Goal: Transaction & Acquisition: Book appointment/travel/reservation

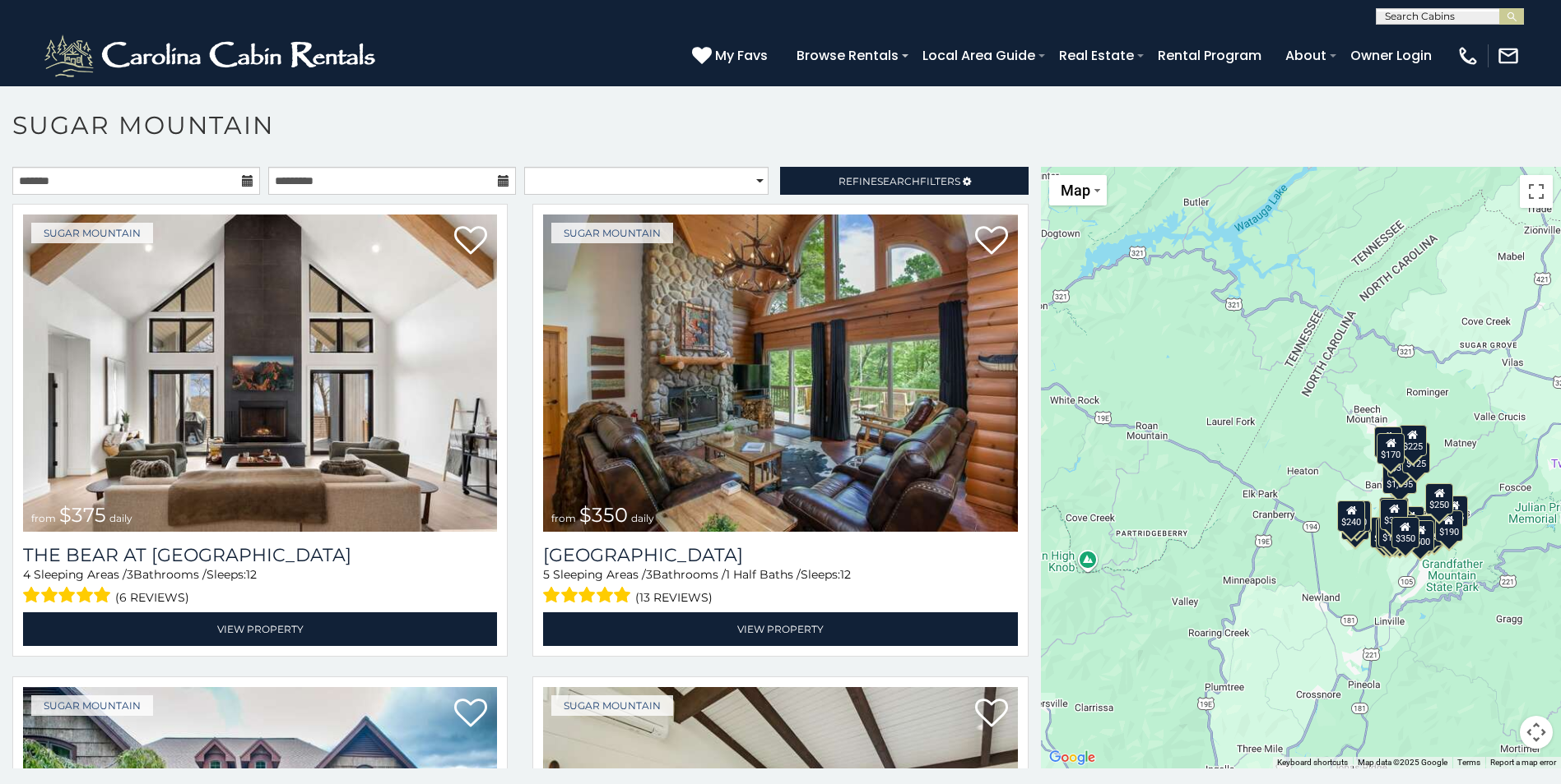
scroll to position [9, 0]
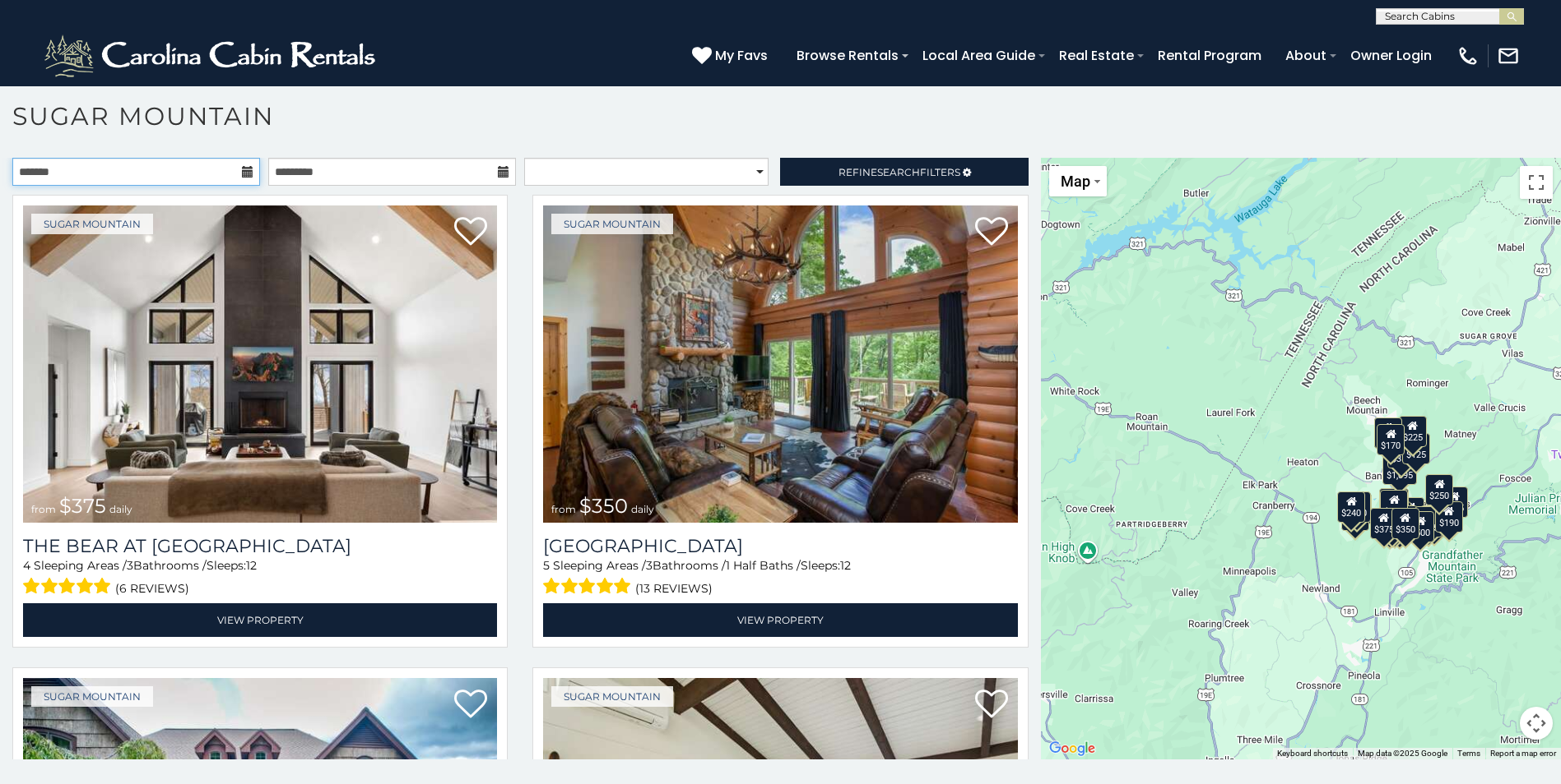
click at [233, 174] on input "text" at bounding box center [137, 172] width 248 height 28
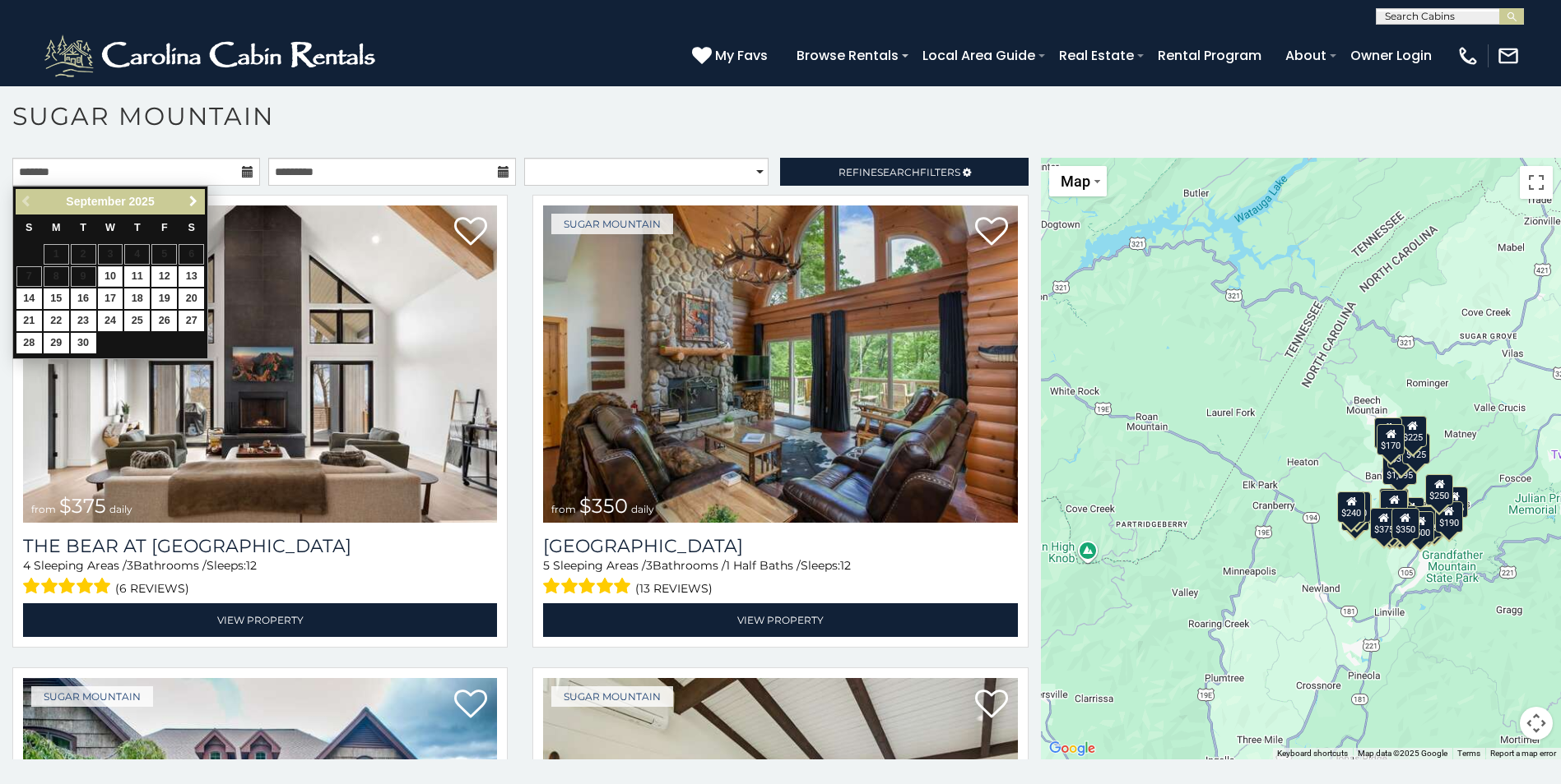
click at [196, 202] on span "Next" at bounding box center [192, 201] width 13 height 13
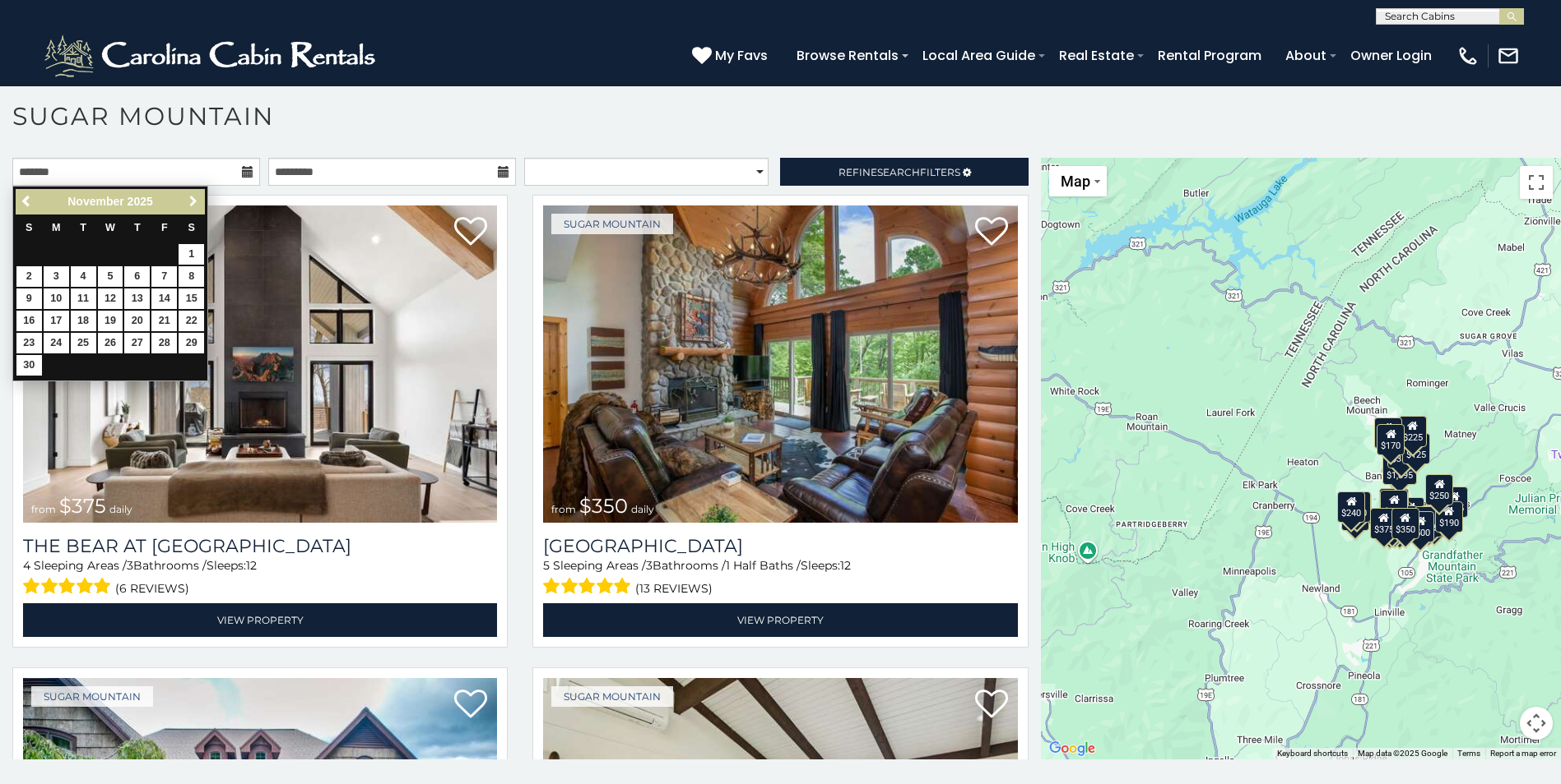
click at [196, 202] on span "Next" at bounding box center [192, 201] width 13 height 13
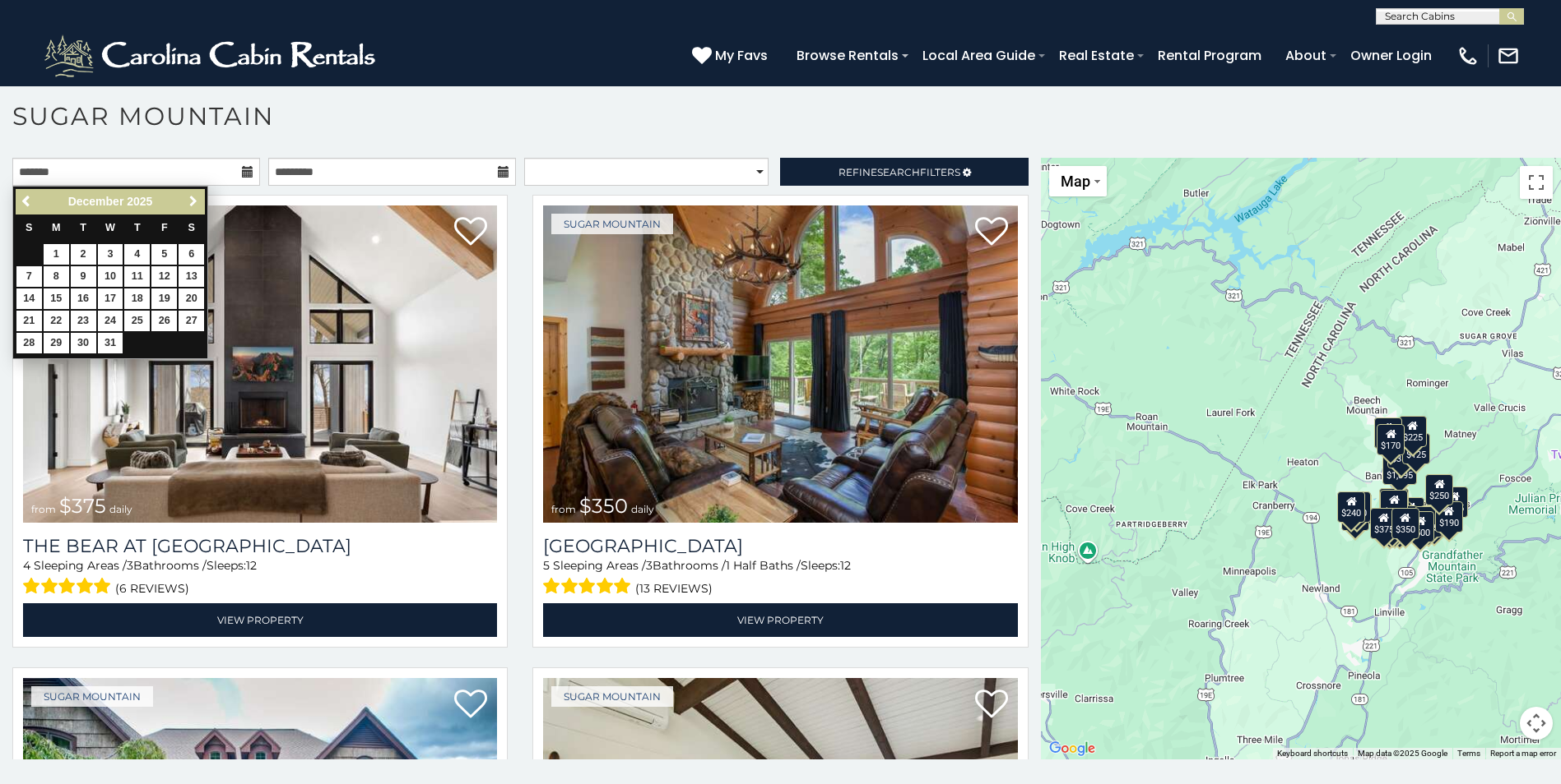
click at [196, 202] on span "Next" at bounding box center [192, 201] width 13 height 13
click at [169, 253] on link "3" at bounding box center [164, 254] width 25 height 20
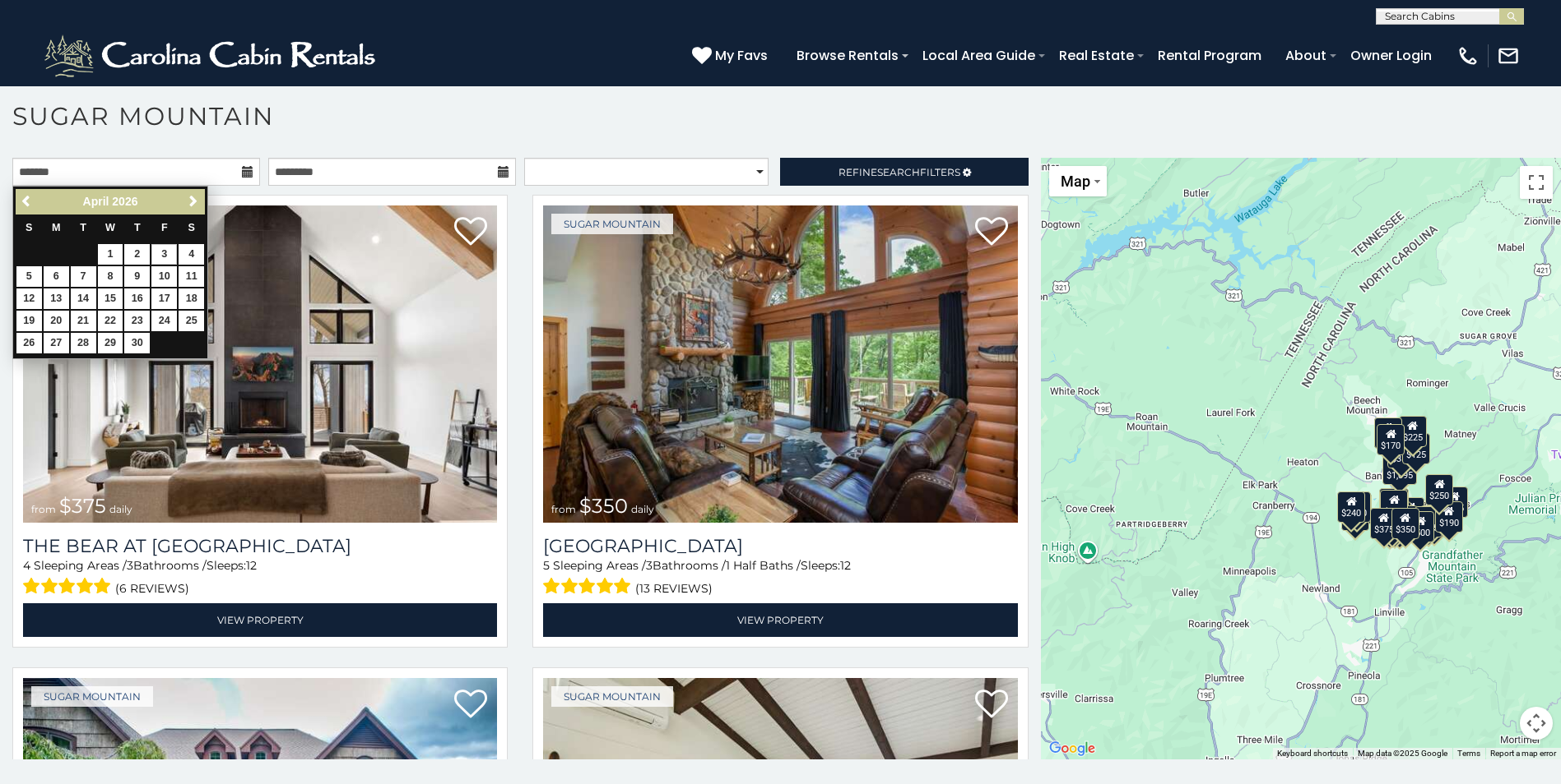
type input "**********"
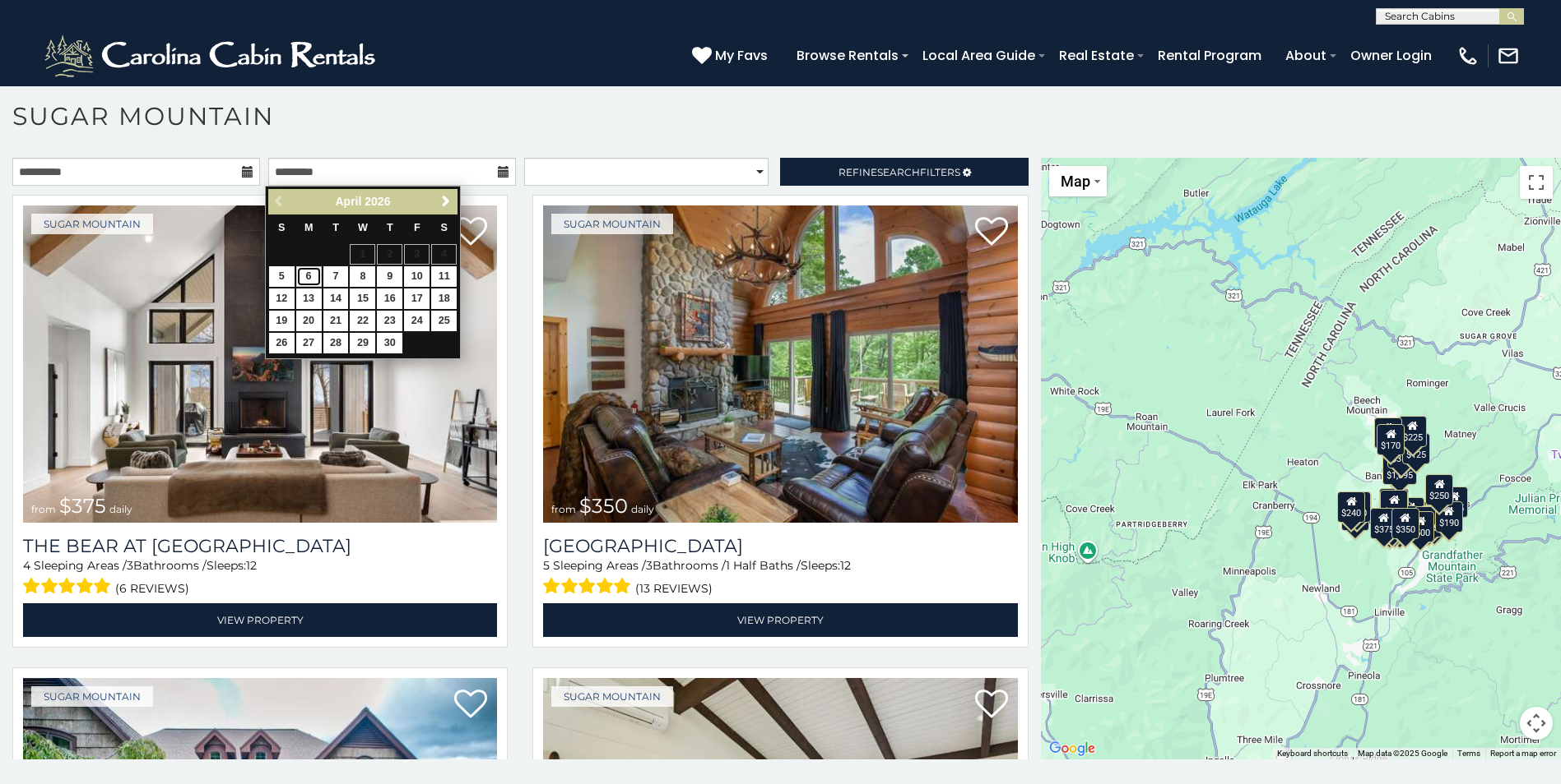
click at [320, 281] on link "6" at bounding box center [309, 276] width 25 height 20
type input "**********"
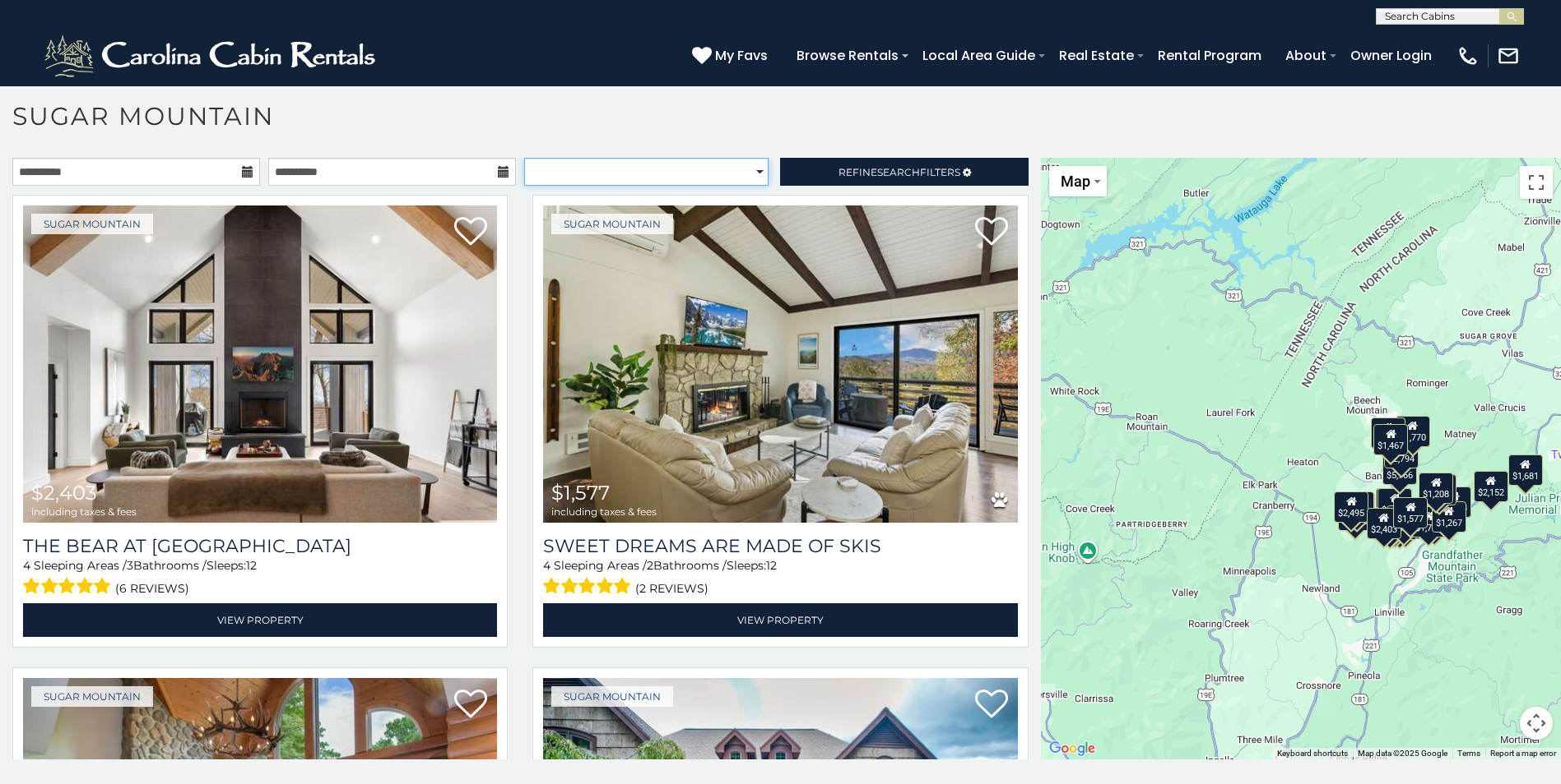
click at [747, 178] on select "**********" at bounding box center [646, 172] width 244 height 28
drag, startPoint x: 747, startPoint y: 178, endPoint x: 790, endPoint y: 176, distance: 43.0
click at [747, 178] on select "**********" at bounding box center [646, 172] width 244 height 28
click at [897, 170] on span "Search" at bounding box center [899, 172] width 43 height 13
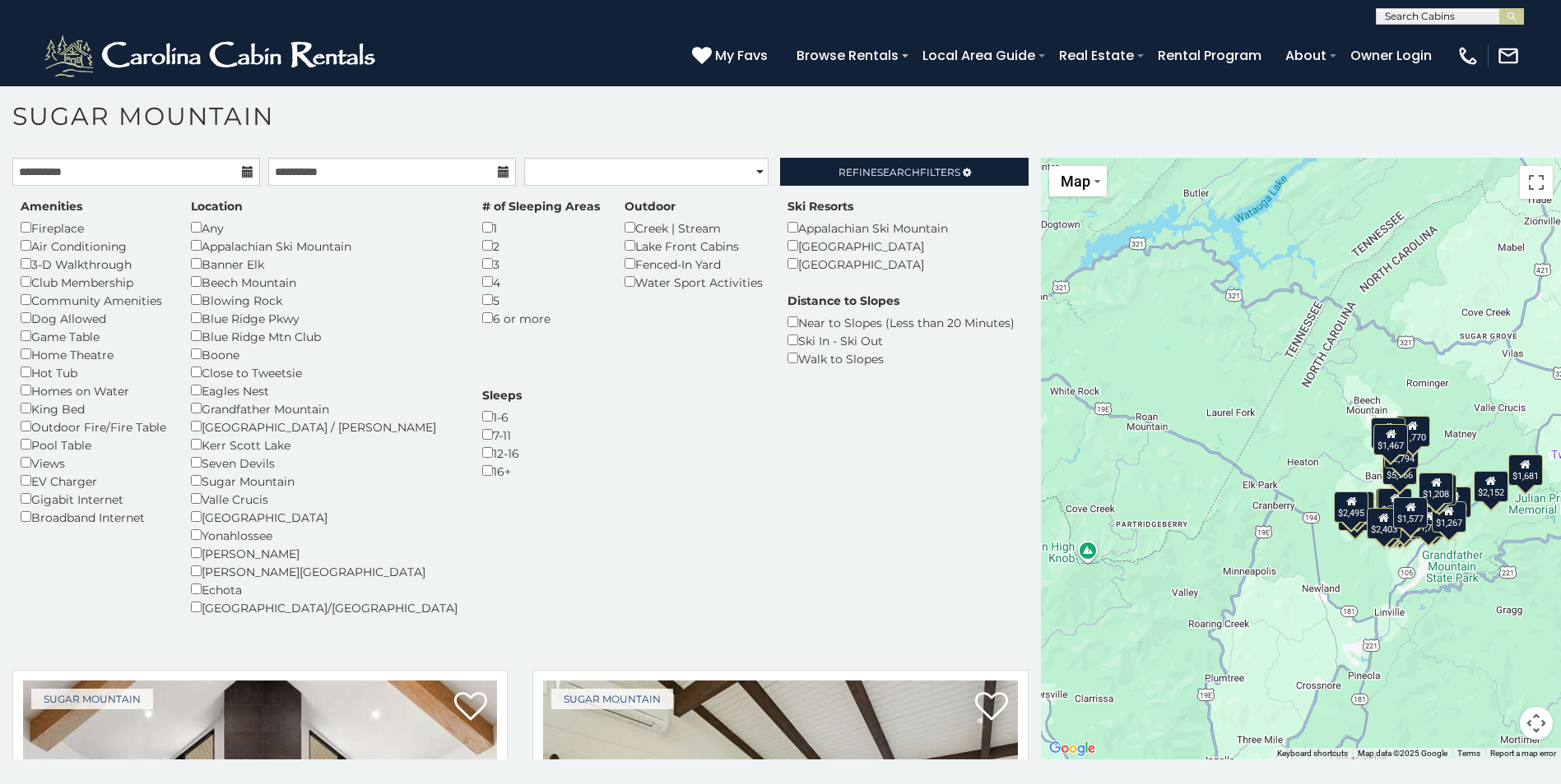
click at [482, 316] on div "6 or more" at bounding box center [540, 318] width 118 height 19
click at [470, 322] on div "# of Sleeping Areas 1 2 3 4 5 6 or more" at bounding box center [541, 262] width 142 height 129
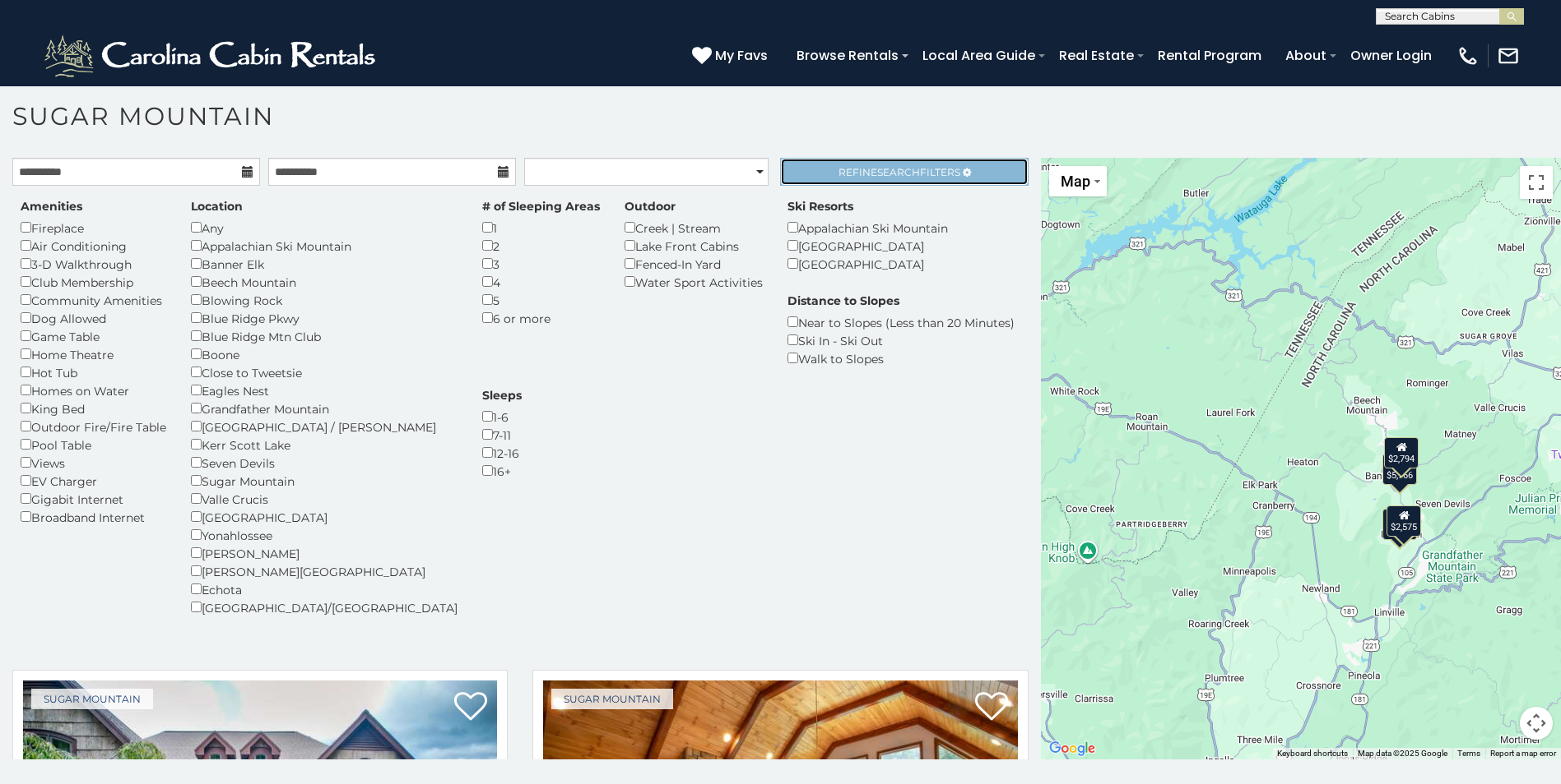
click at [878, 166] on span "Search" at bounding box center [899, 172] width 43 height 13
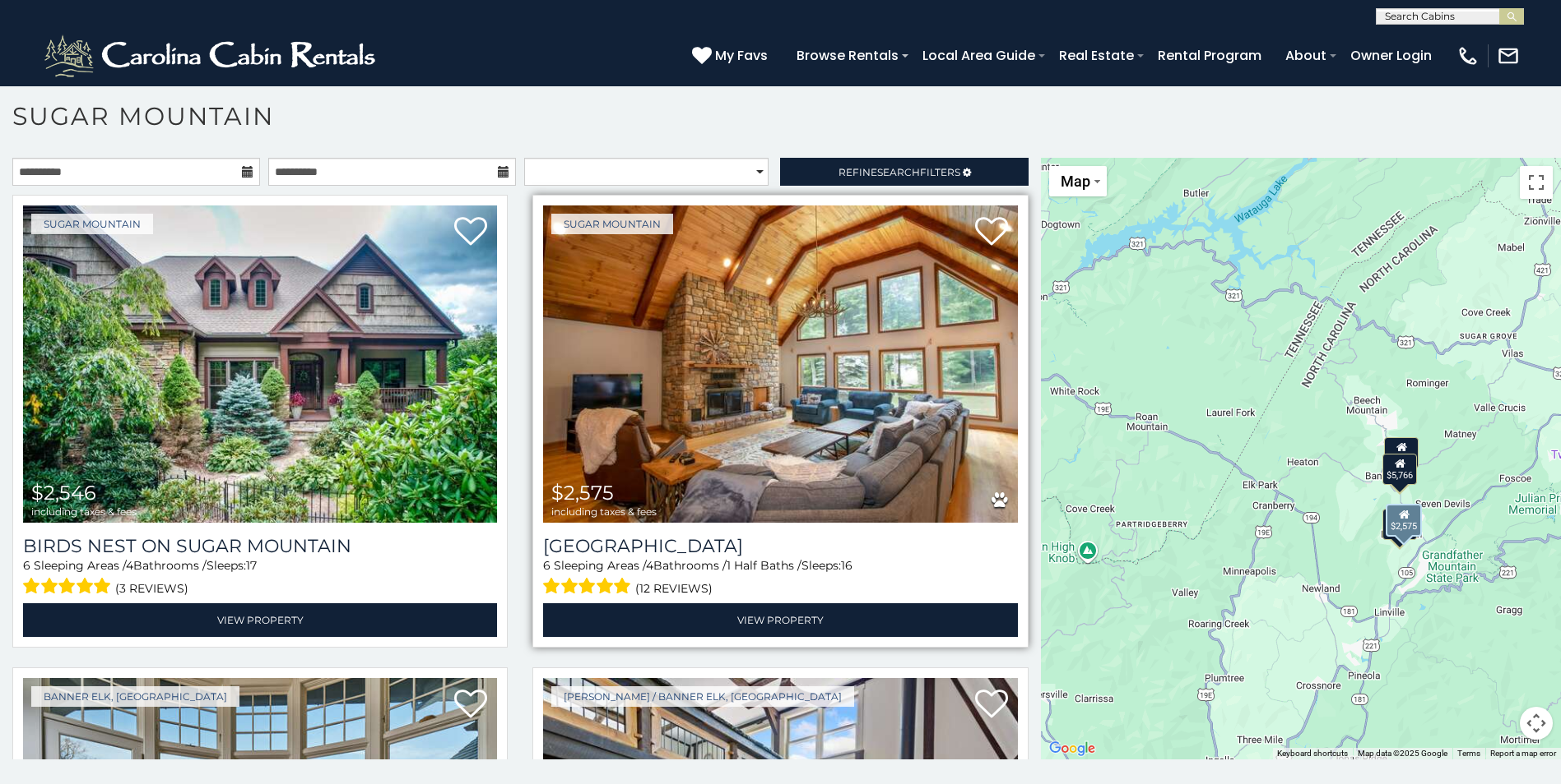
click at [745, 394] on img at bounding box center [780, 365] width 474 height 318
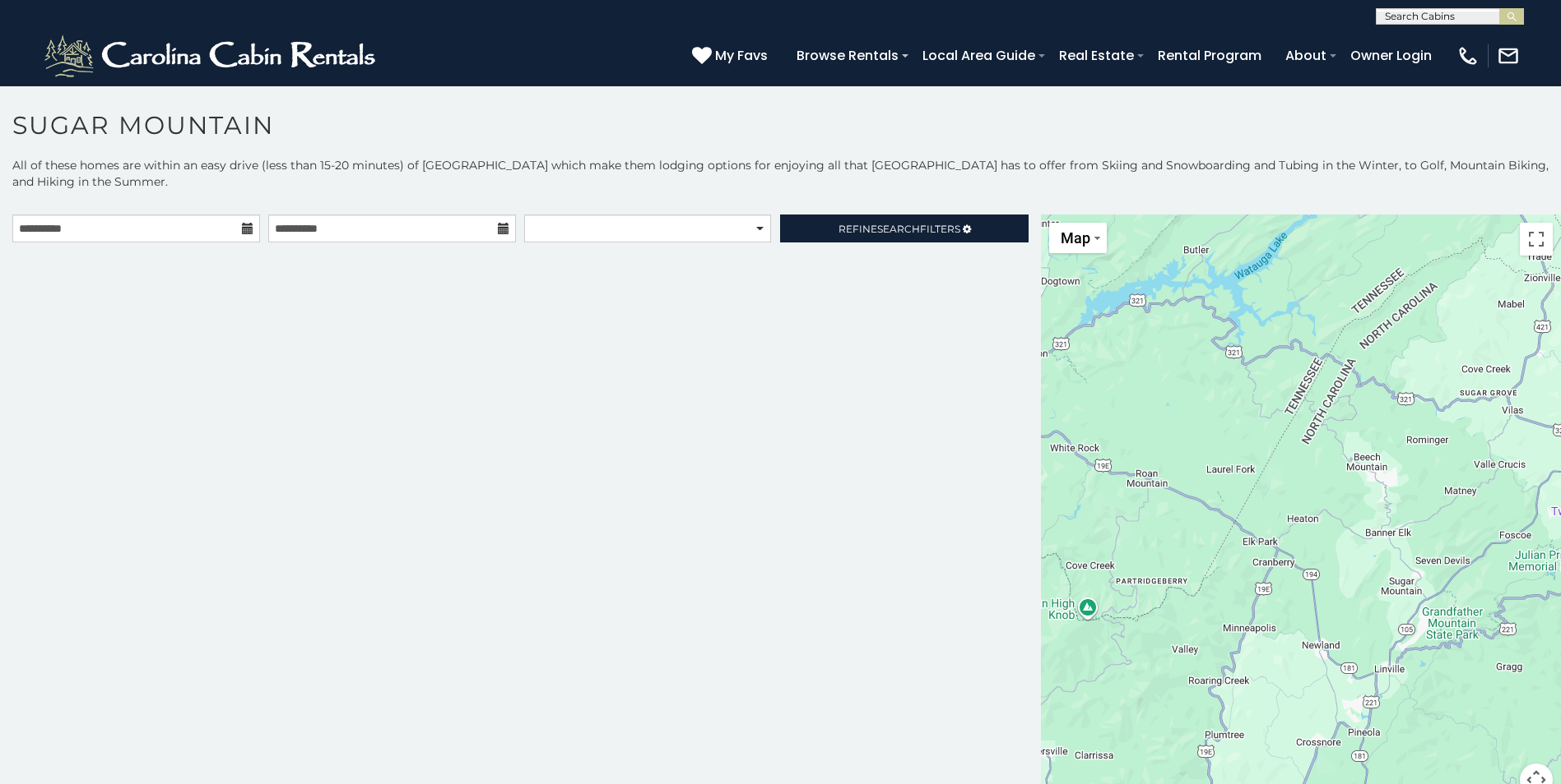
scroll to position [9, 0]
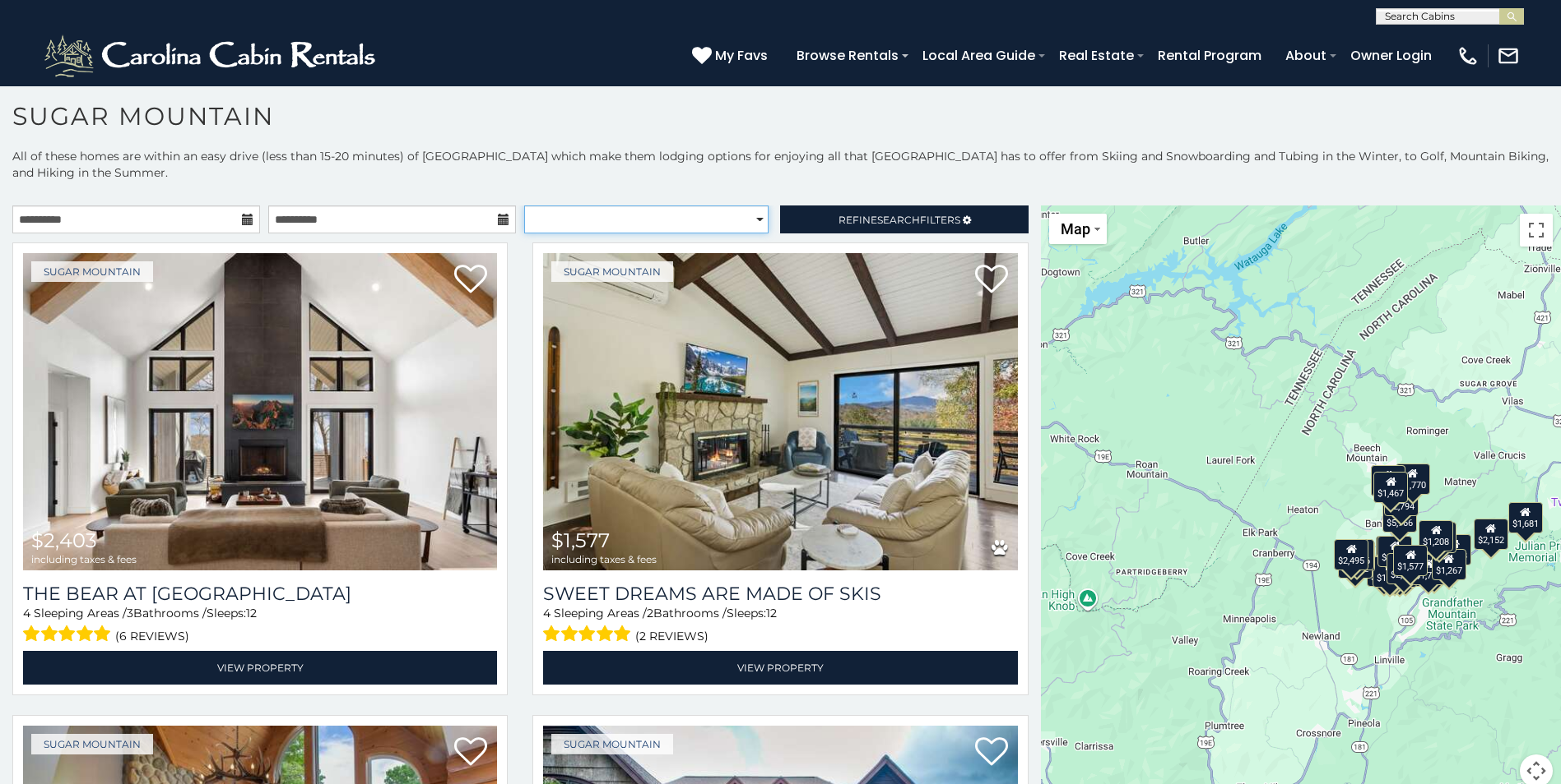
click at [712, 214] on select "**********" at bounding box center [646, 219] width 244 height 28
click at [877, 221] on span "Search" at bounding box center [899, 219] width 43 height 13
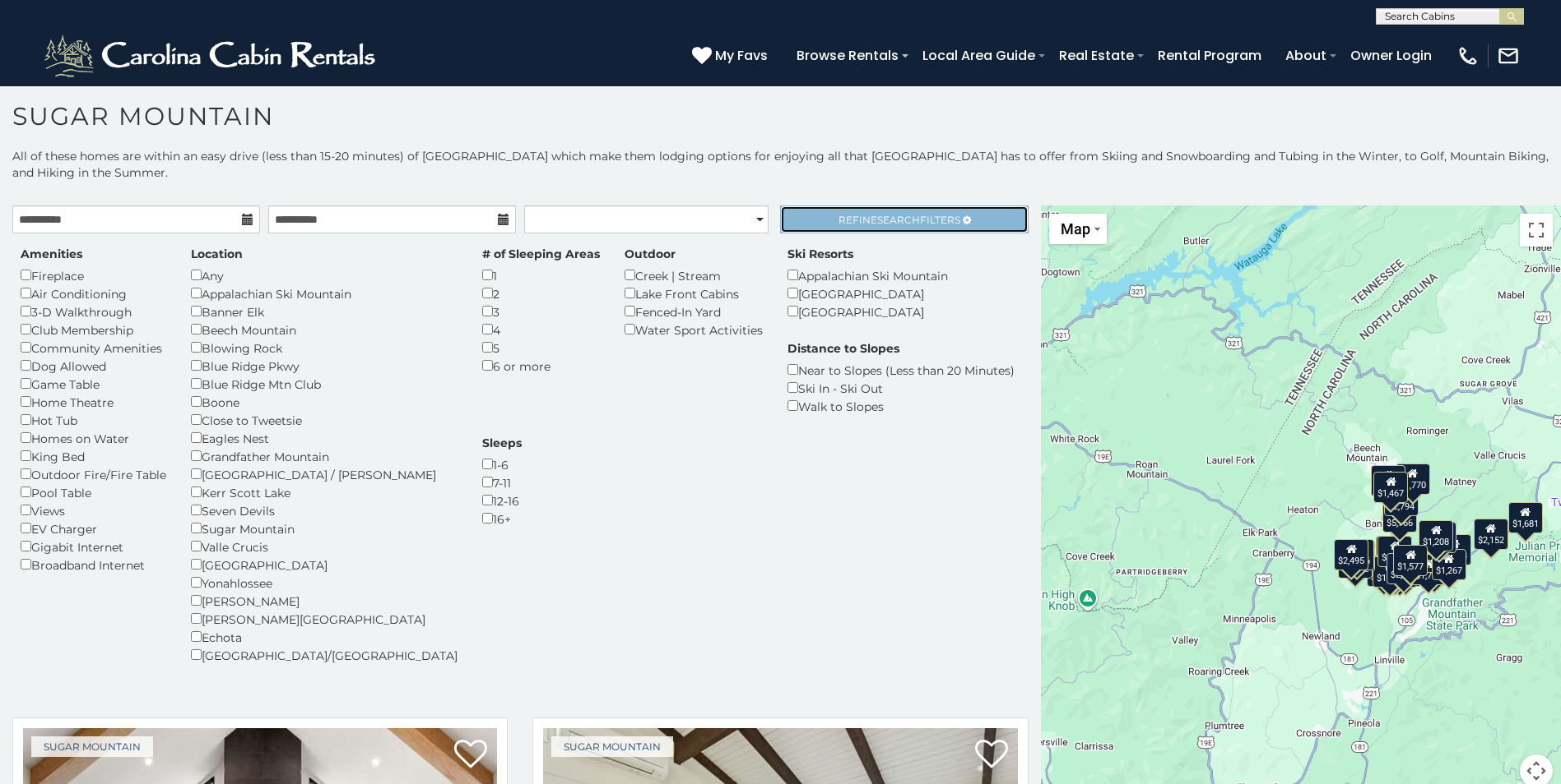
click at [872, 206] on link "Refine Search Filters" at bounding box center [903, 219] width 248 height 28
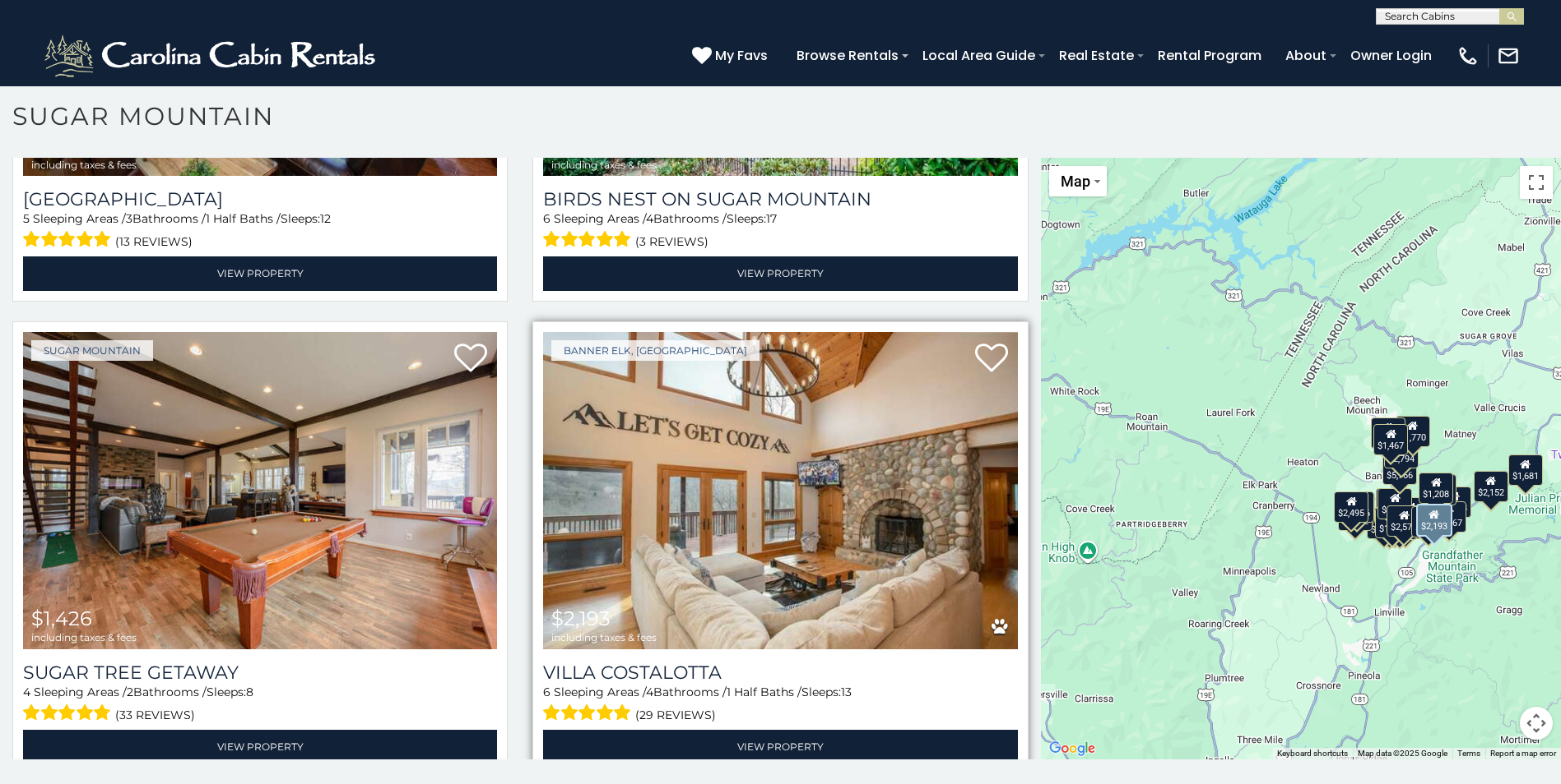
scroll to position [822, 0]
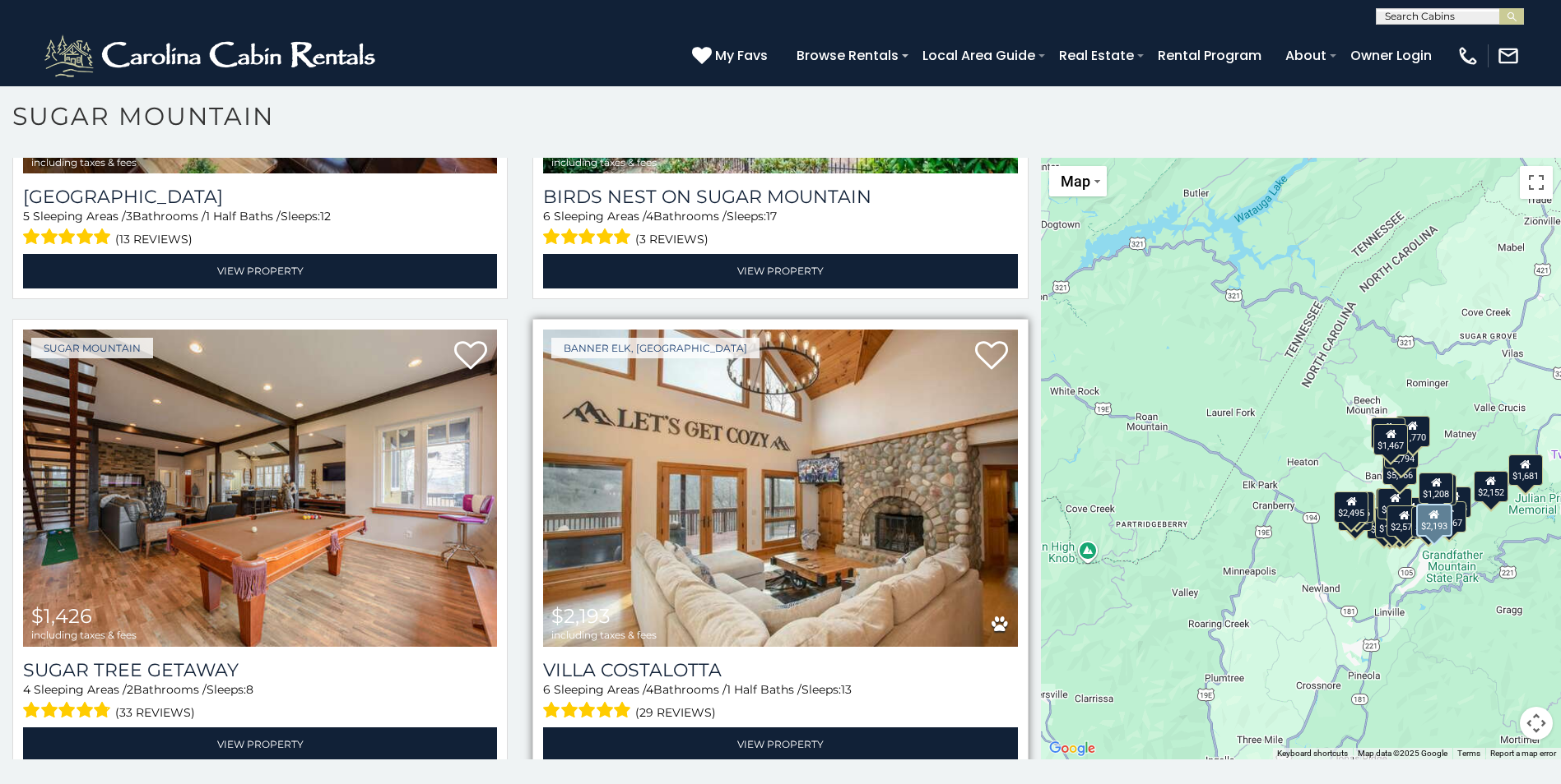
click at [662, 457] on img at bounding box center [780, 489] width 474 height 318
click at [806, 538] on img at bounding box center [780, 489] width 474 height 318
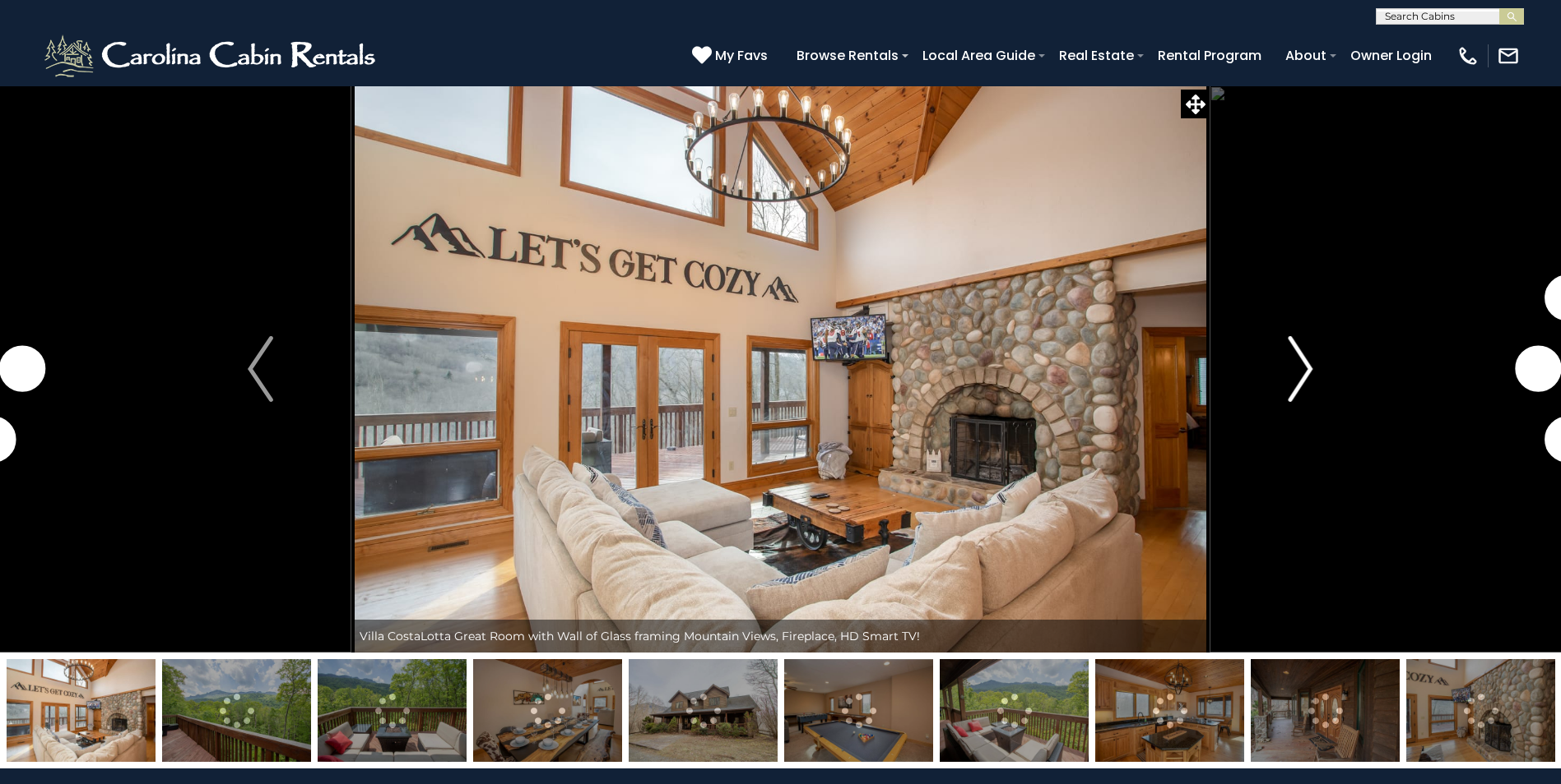
click at [1298, 354] on img "Next" at bounding box center [1300, 369] width 24 height 65
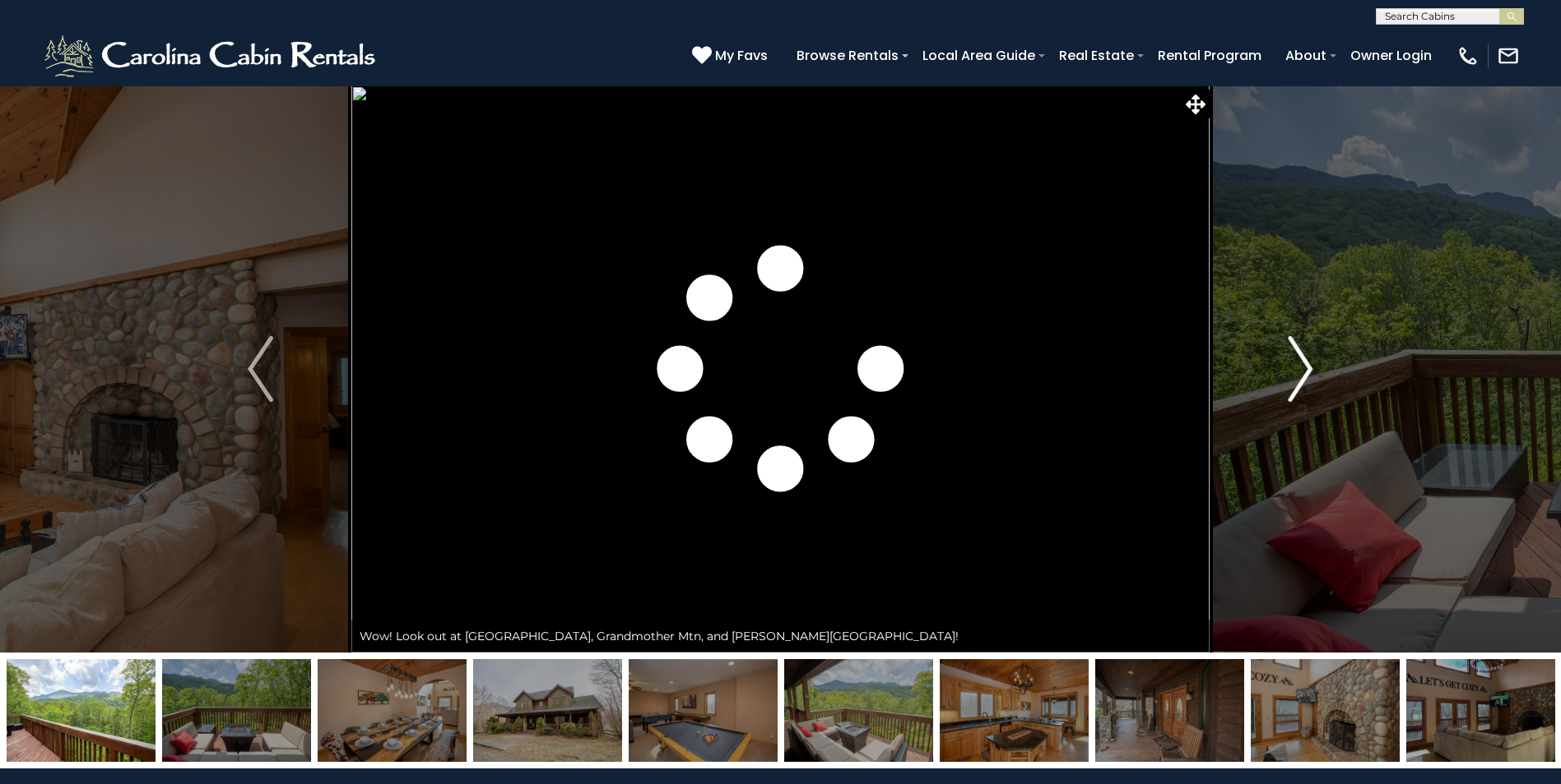
click at [1298, 353] on img "Next" at bounding box center [1300, 369] width 24 height 65
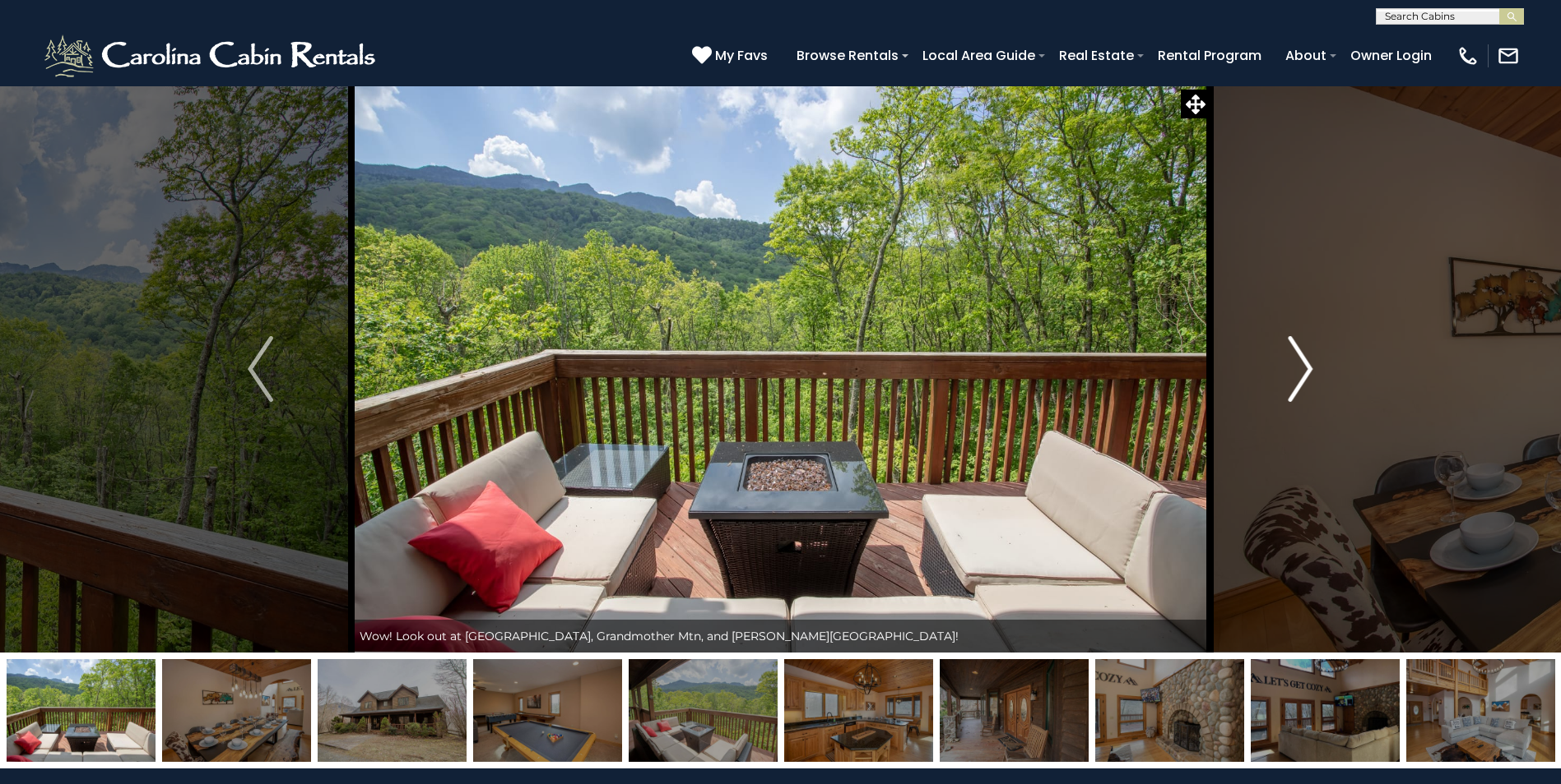
click at [1298, 353] on img "Next" at bounding box center [1300, 369] width 24 height 65
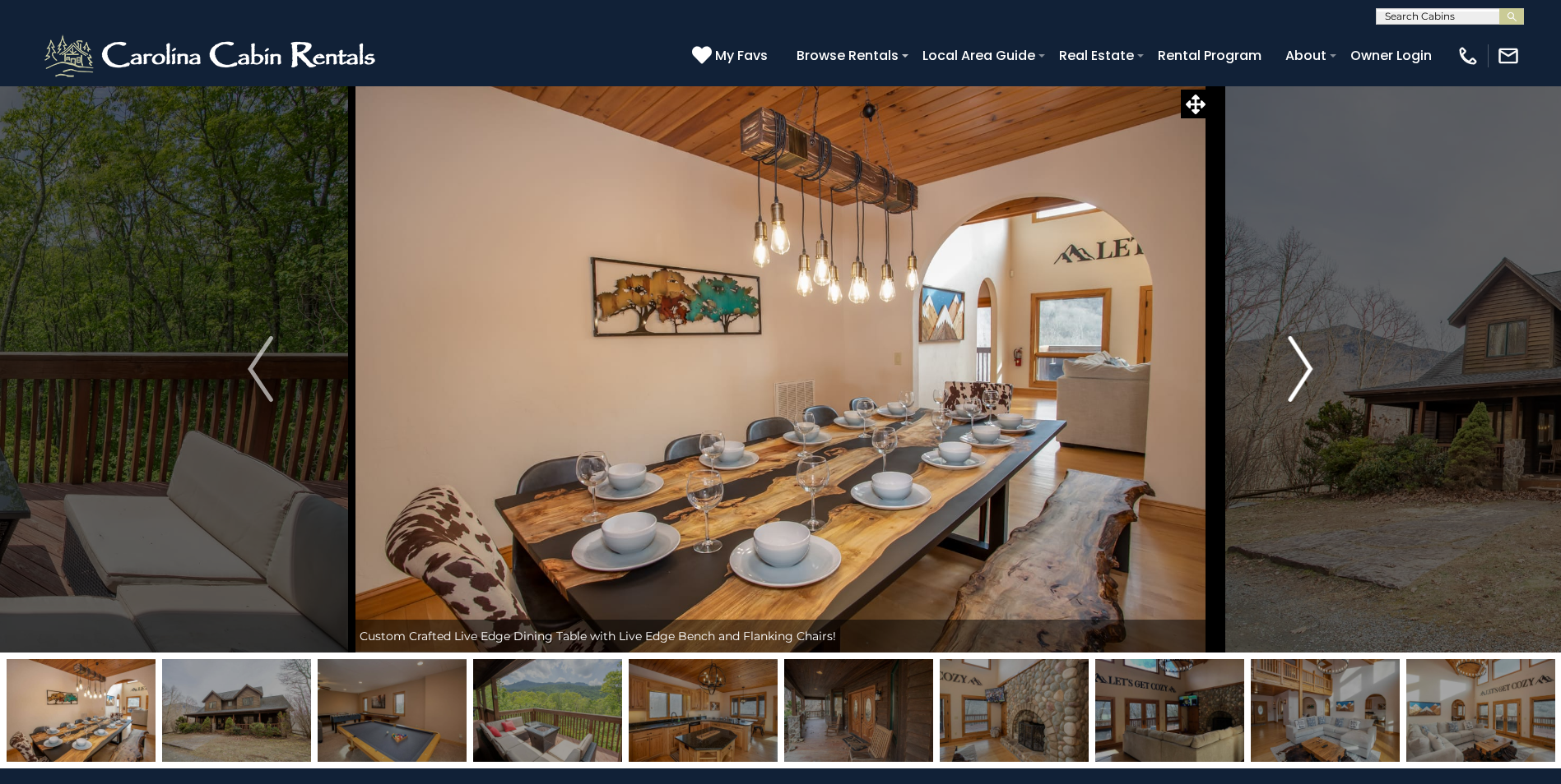
click at [1298, 353] on img "Next" at bounding box center [1300, 369] width 24 height 65
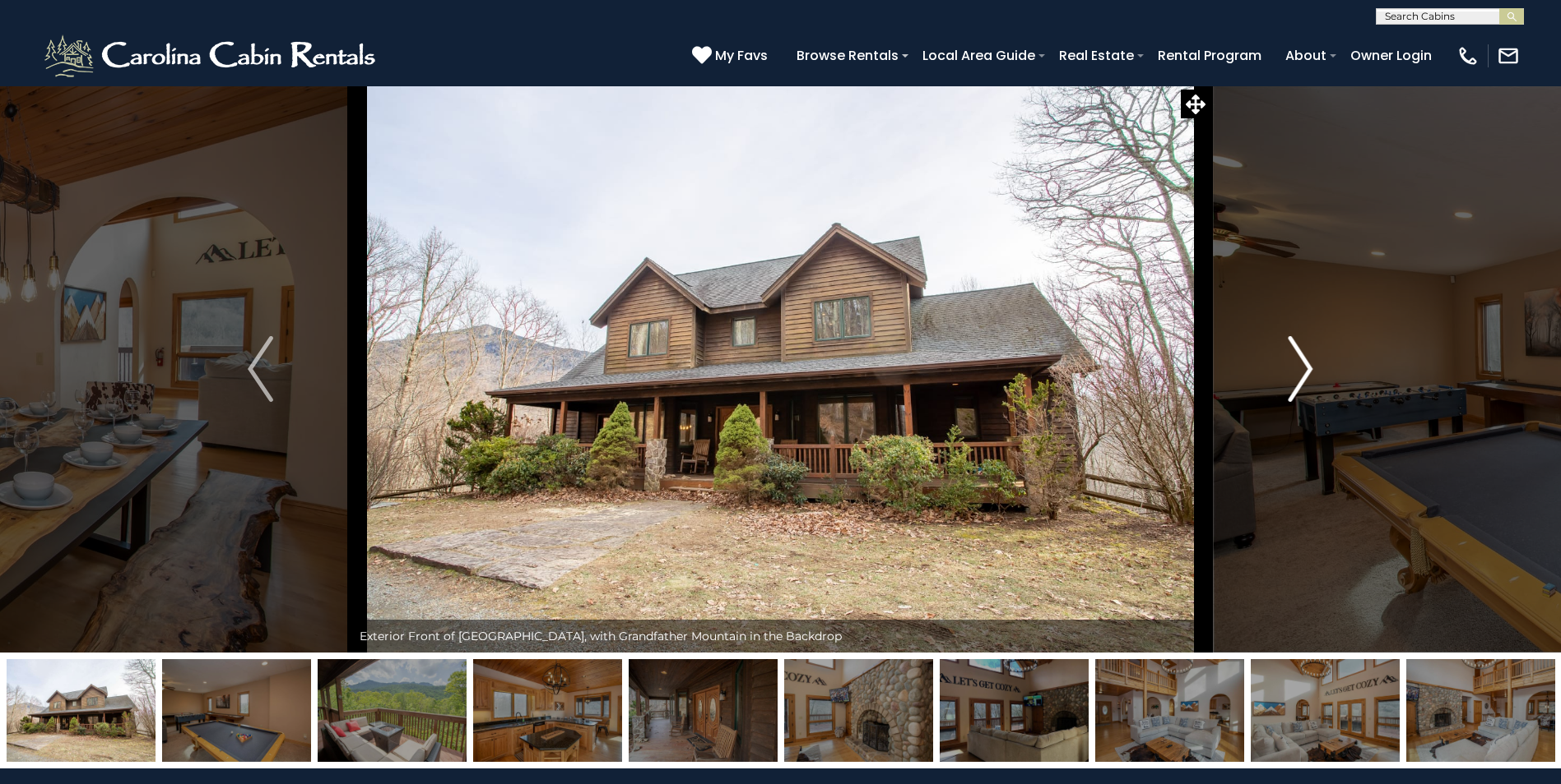
click at [1299, 353] on img "Next" at bounding box center [1300, 369] width 24 height 65
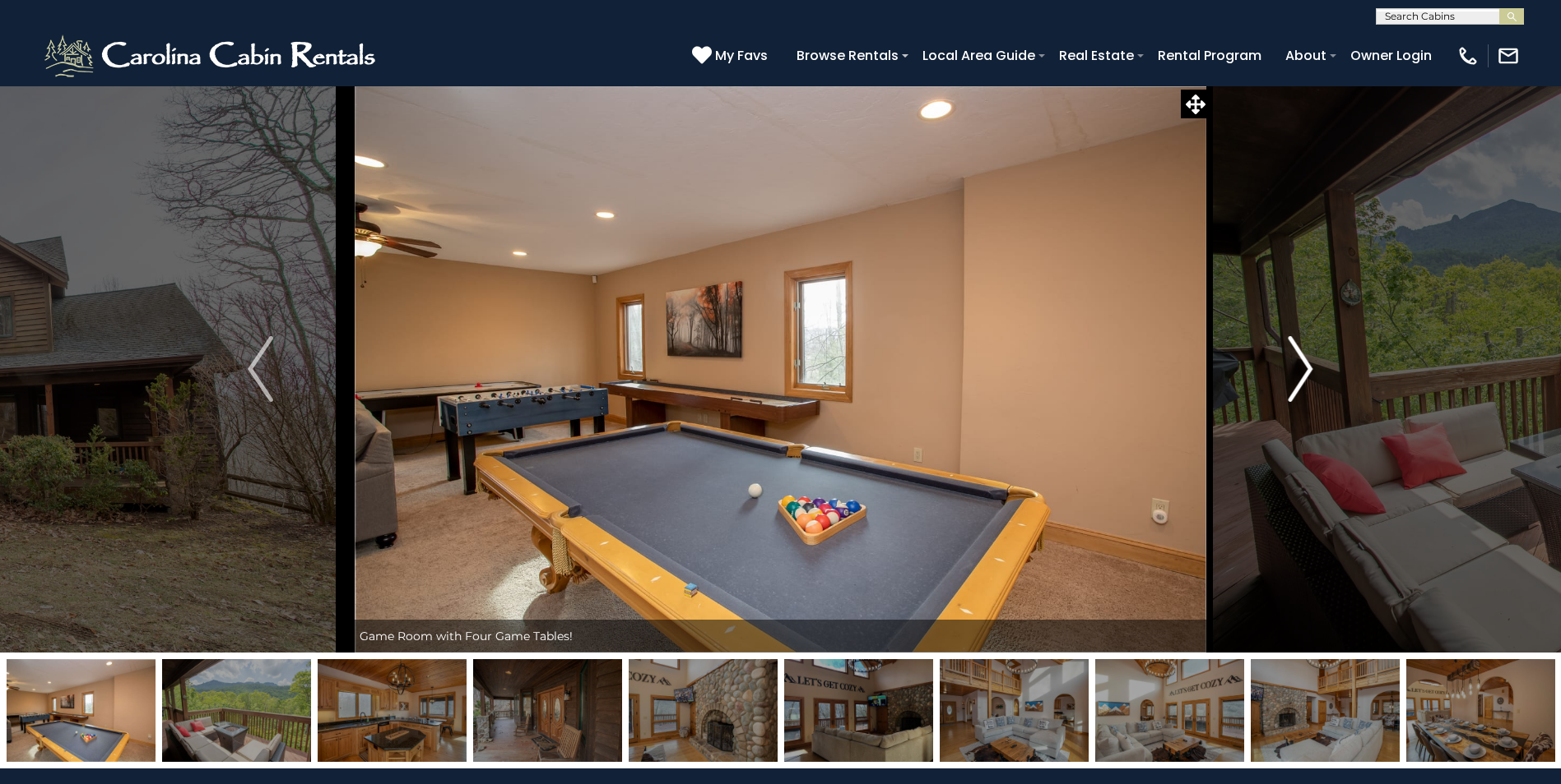
click at [1299, 353] on img "Next" at bounding box center [1300, 369] width 24 height 65
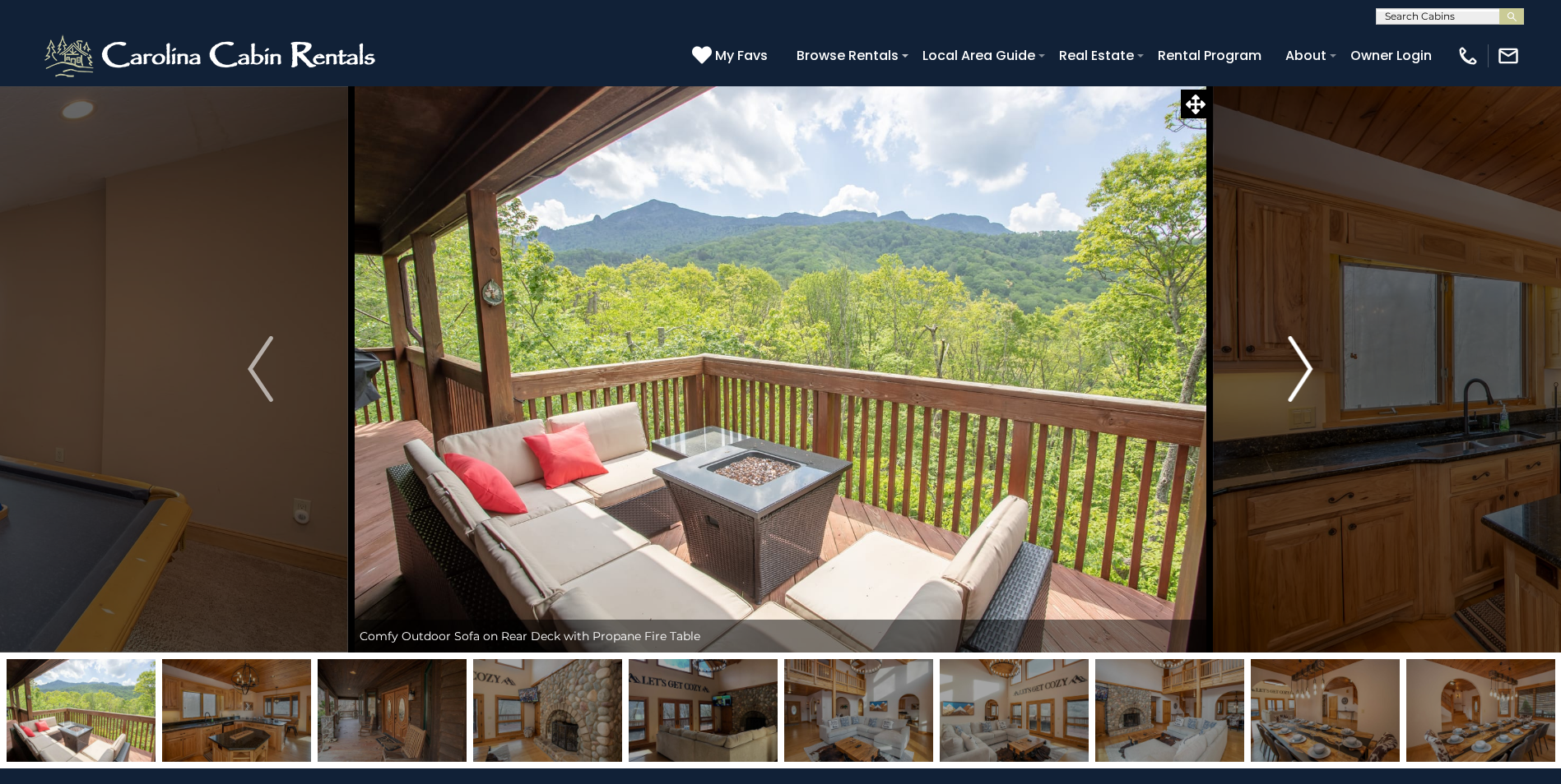
click at [1299, 353] on img "Next" at bounding box center [1300, 369] width 24 height 65
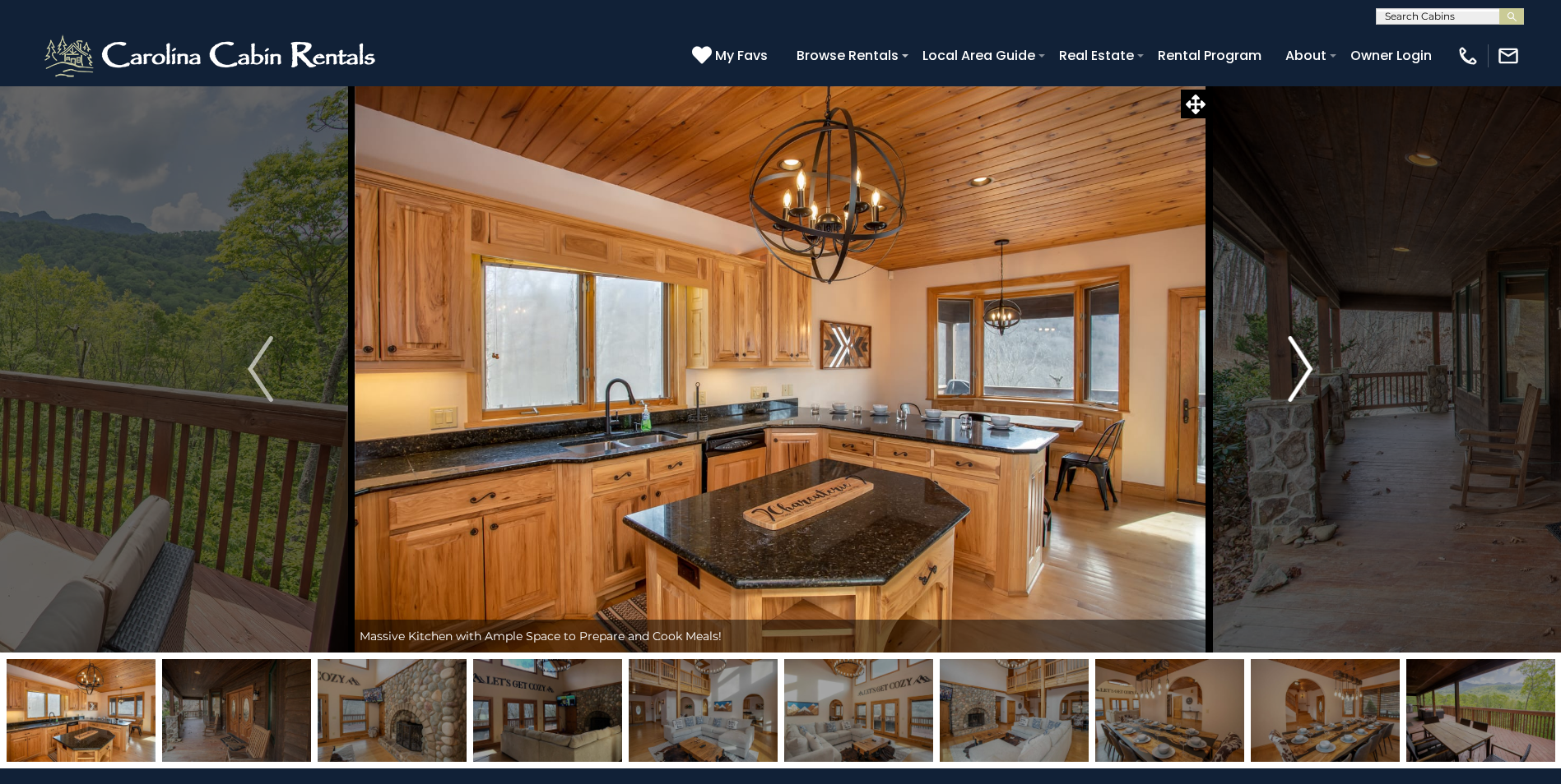
click at [1299, 353] on img "Next" at bounding box center [1300, 369] width 24 height 65
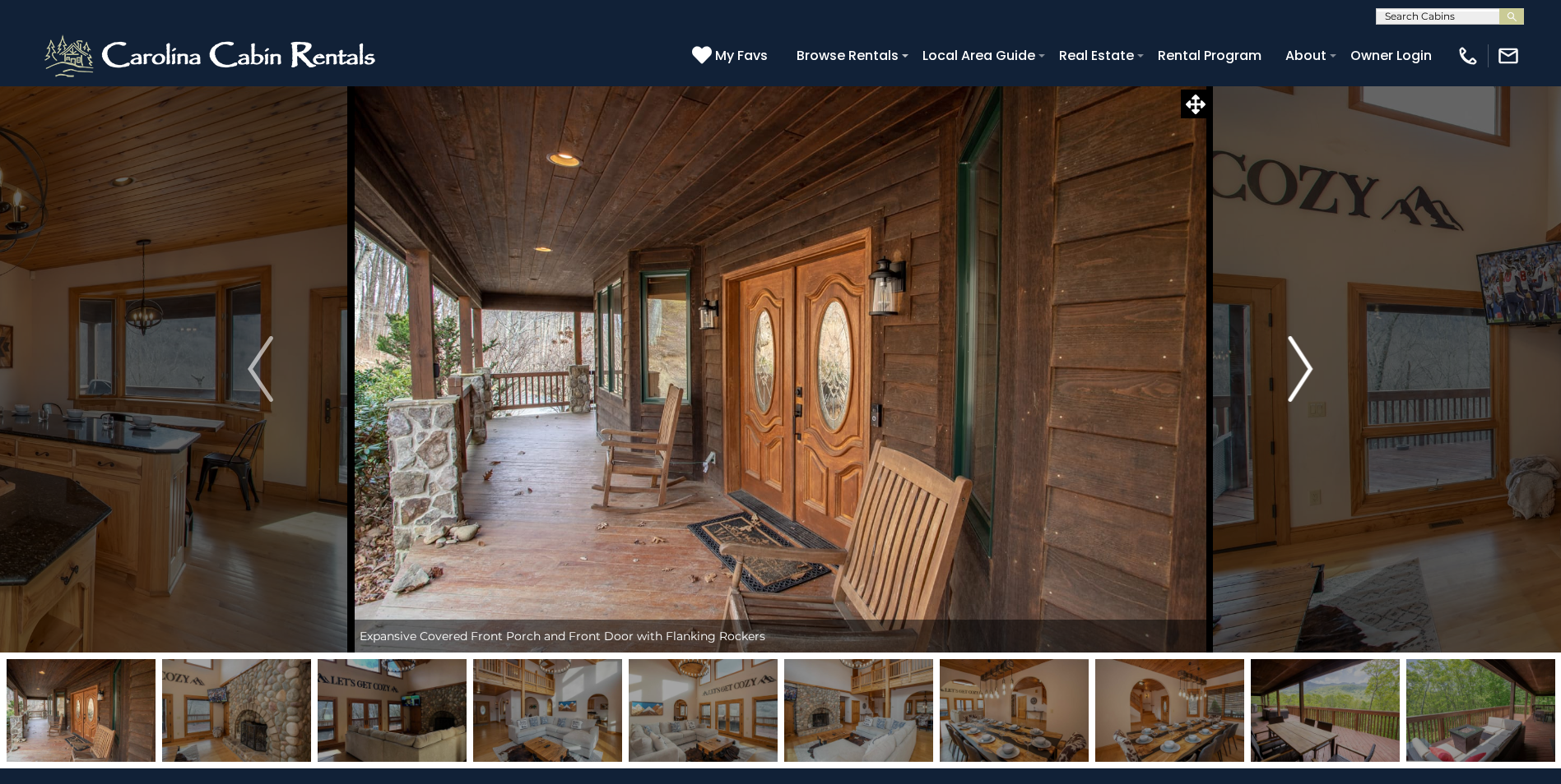
click at [1299, 353] on img "Next" at bounding box center [1300, 369] width 24 height 65
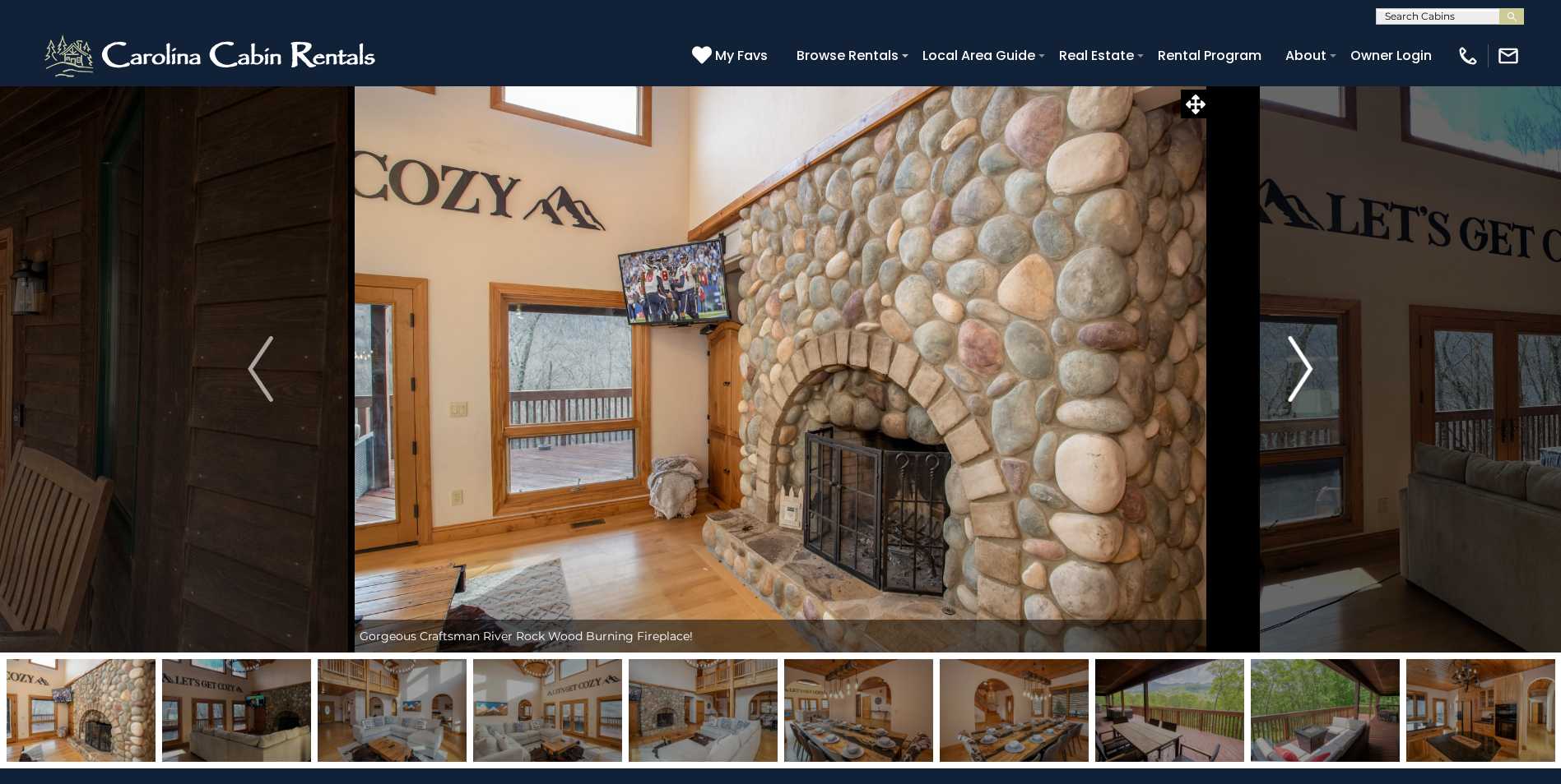
click at [1299, 353] on img "Next" at bounding box center [1300, 369] width 24 height 65
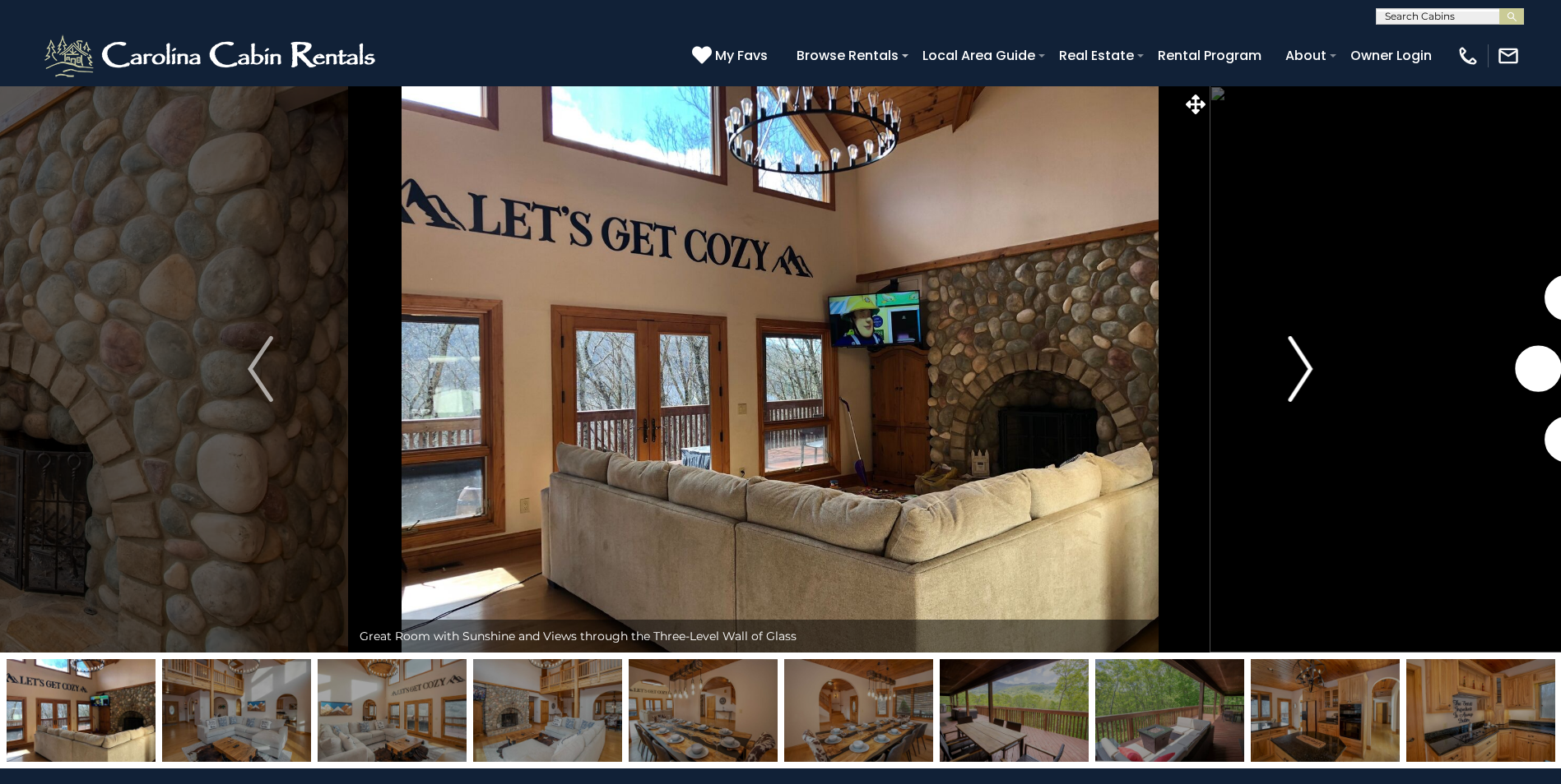
click at [1299, 353] on img "Next" at bounding box center [1300, 369] width 24 height 65
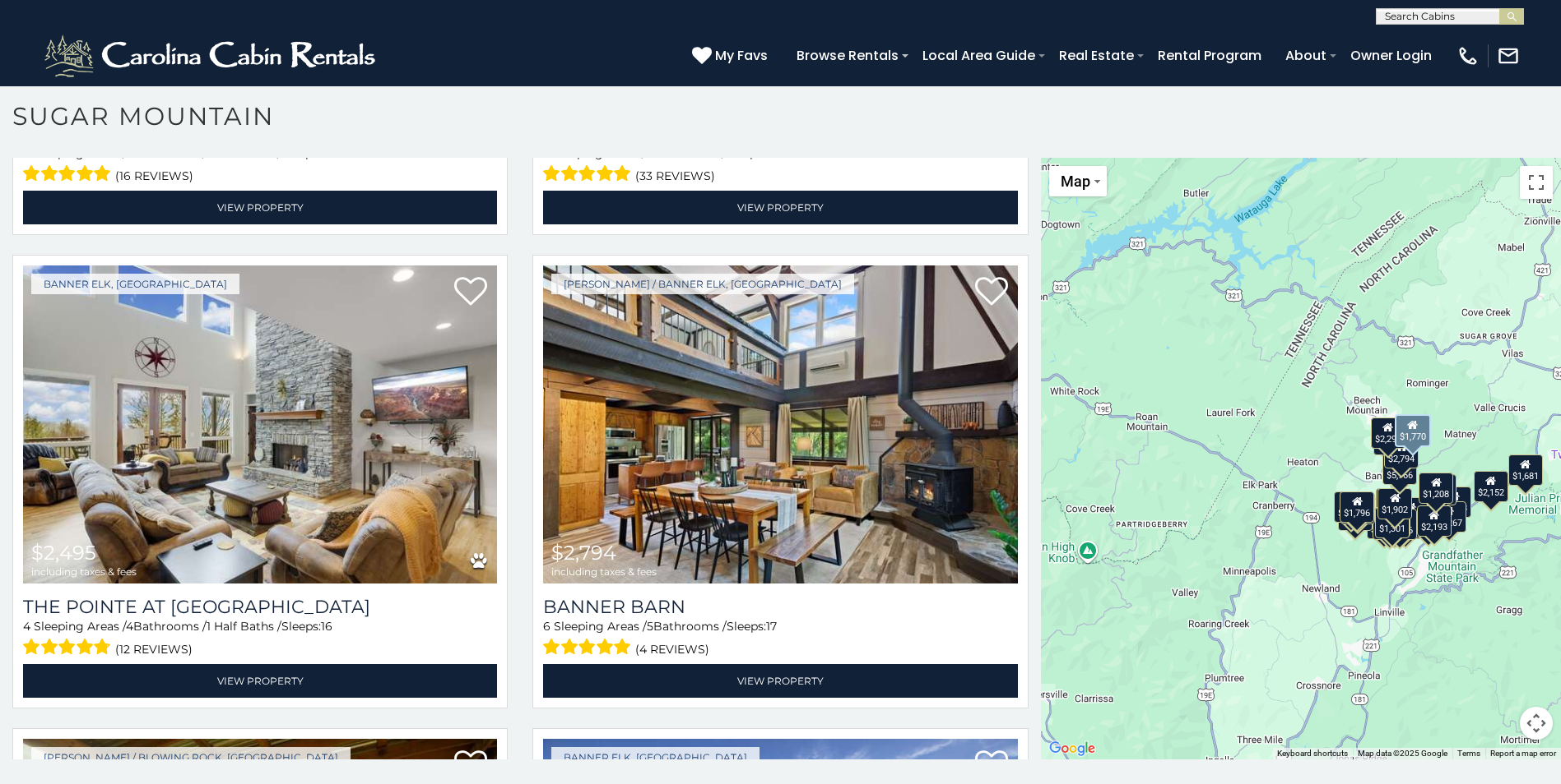
scroll to position [4159, 0]
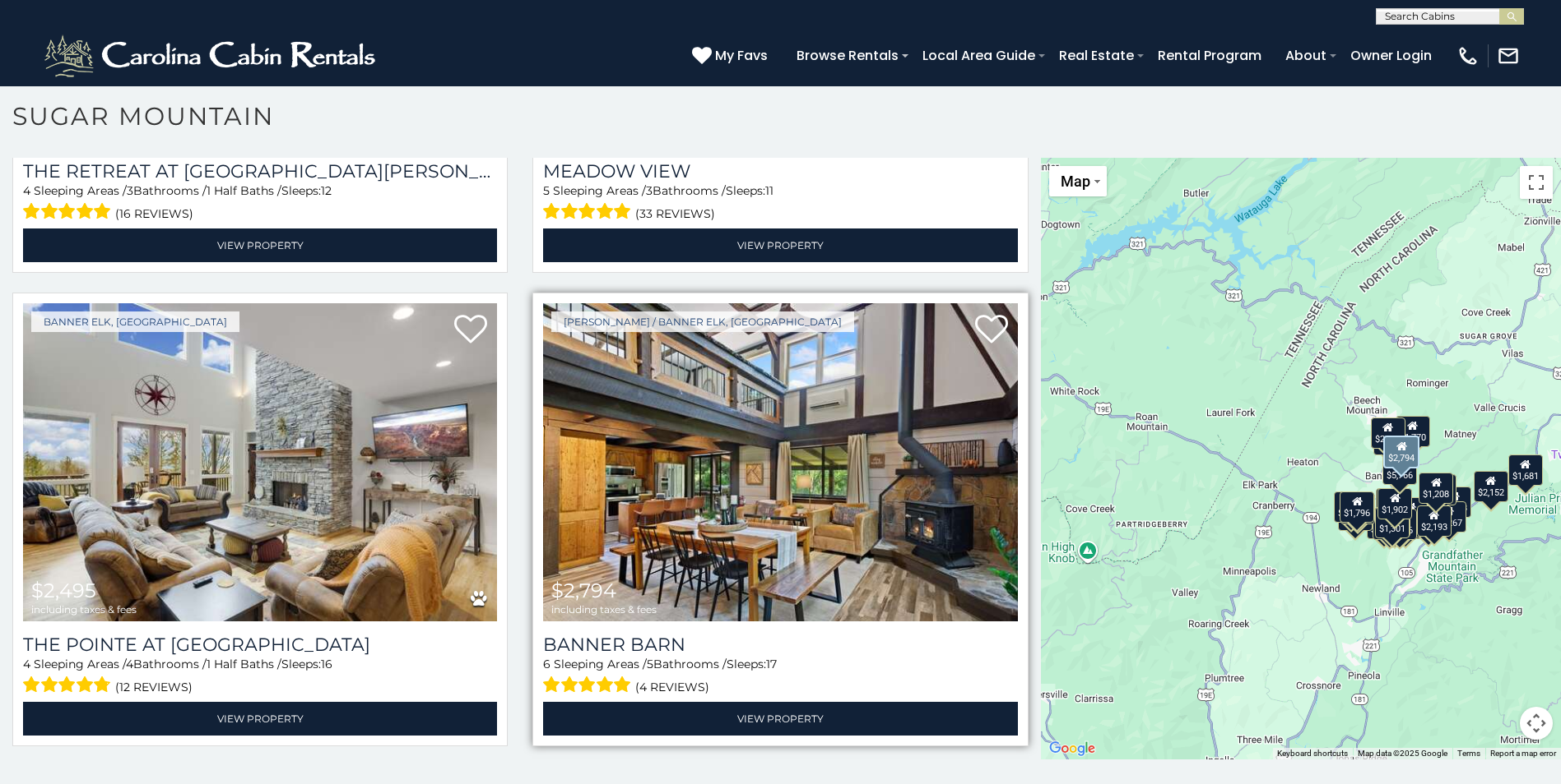
click at [731, 515] on img at bounding box center [780, 462] width 474 height 318
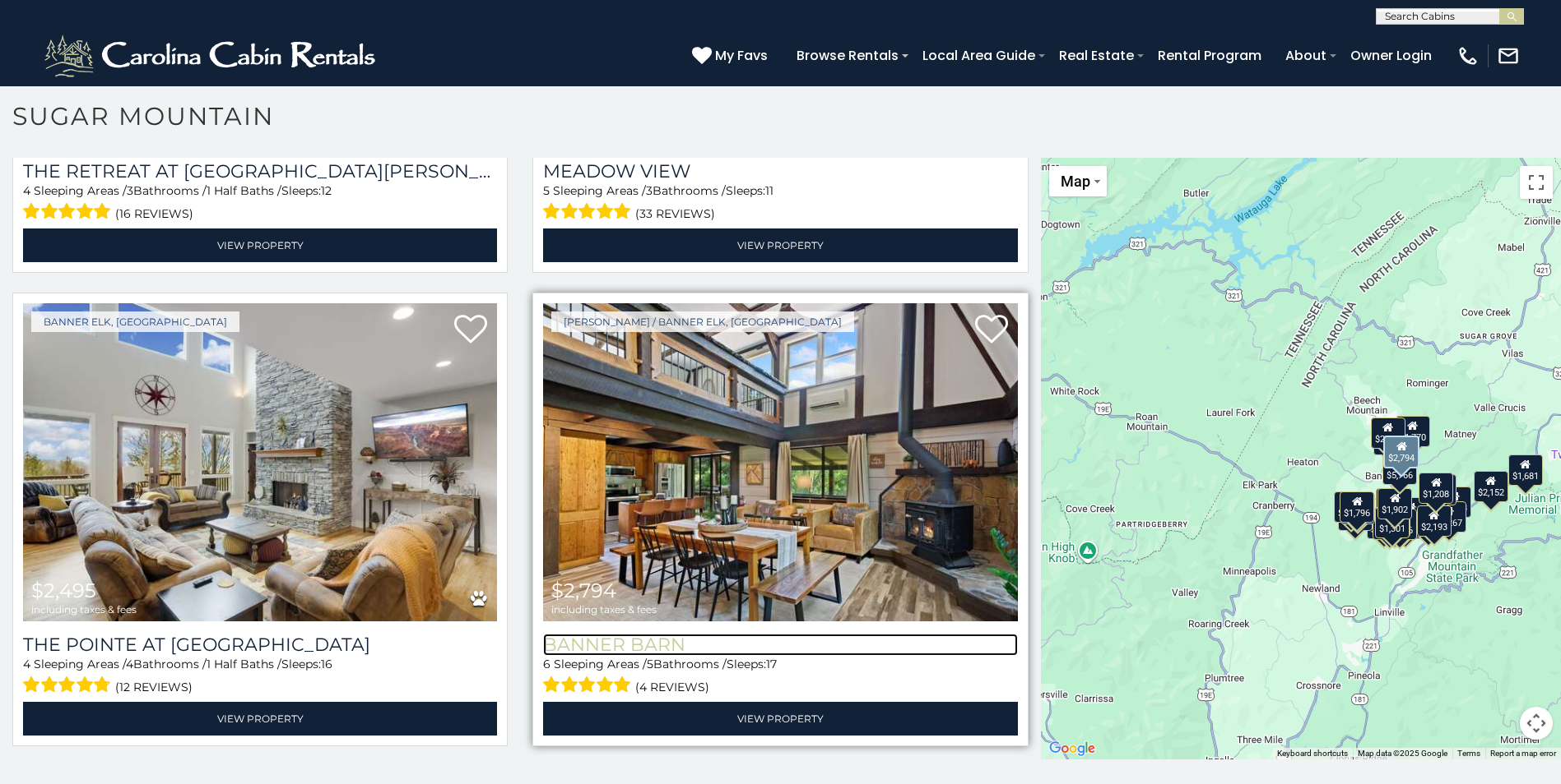
click at [716, 634] on h3 "Banner Barn" at bounding box center [780, 645] width 474 height 22
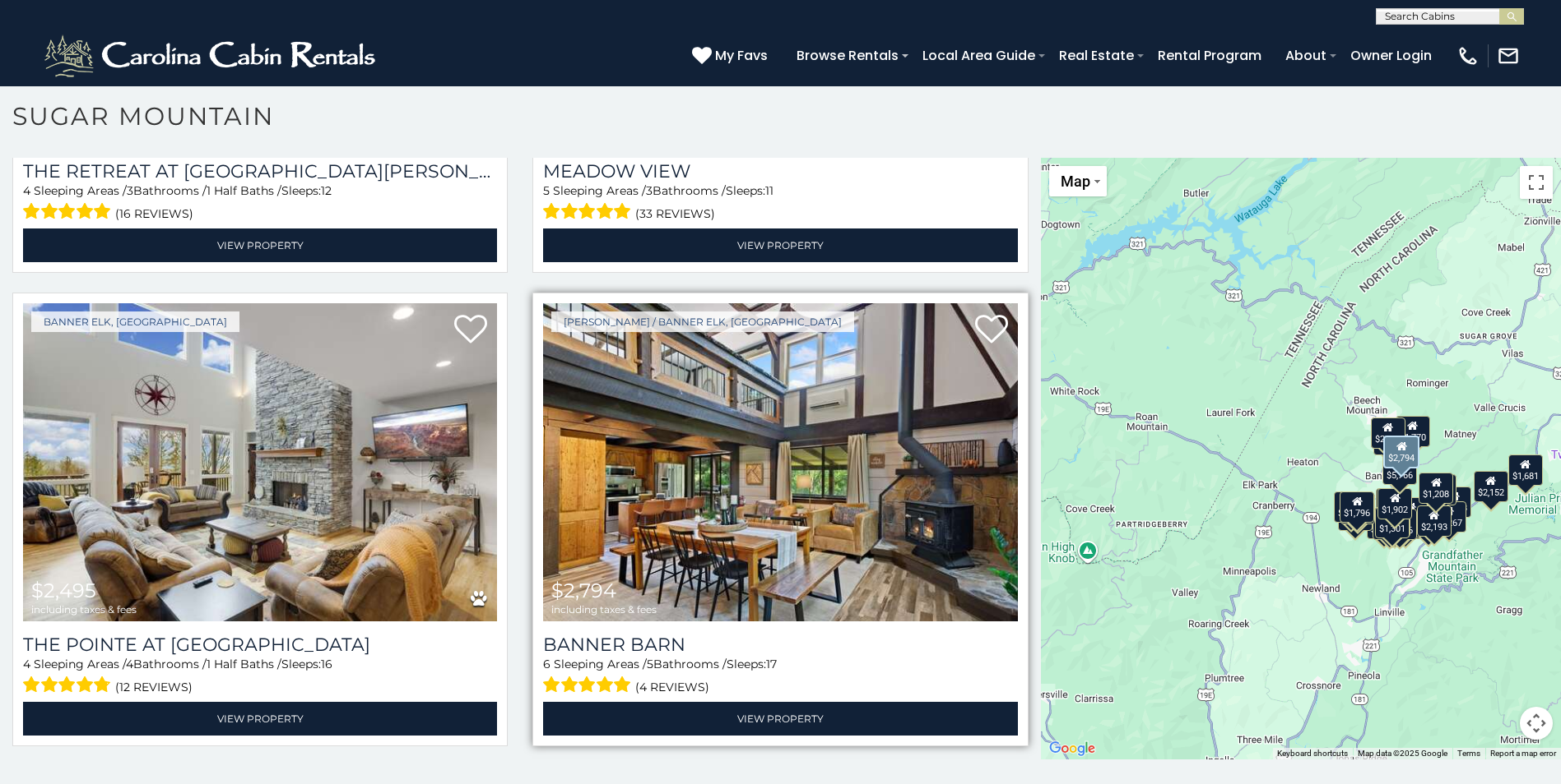
click at [701, 486] on img at bounding box center [780, 462] width 474 height 318
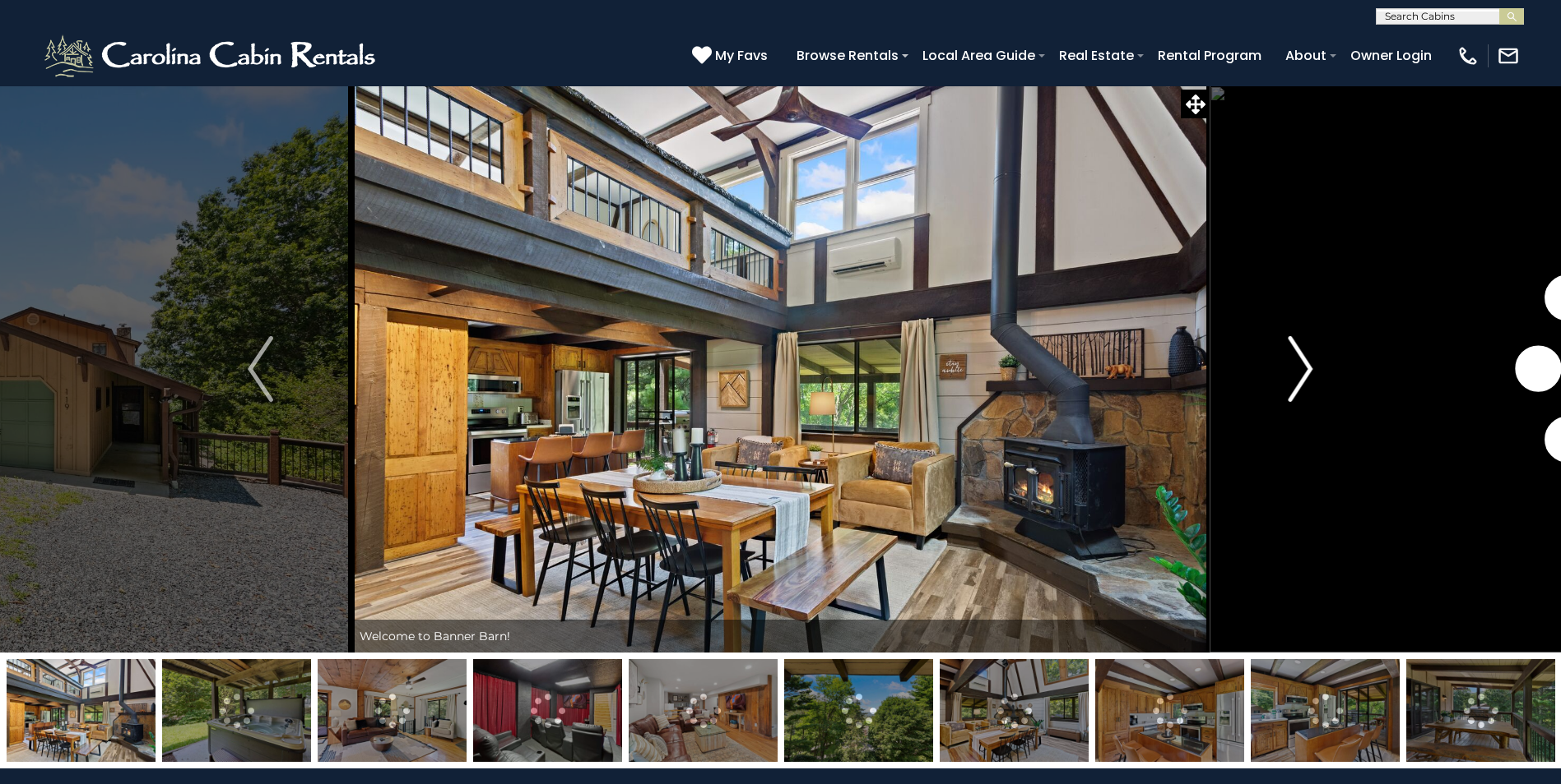
click at [1319, 358] on button "Next" at bounding box center [1301, 370] width 181 height 568
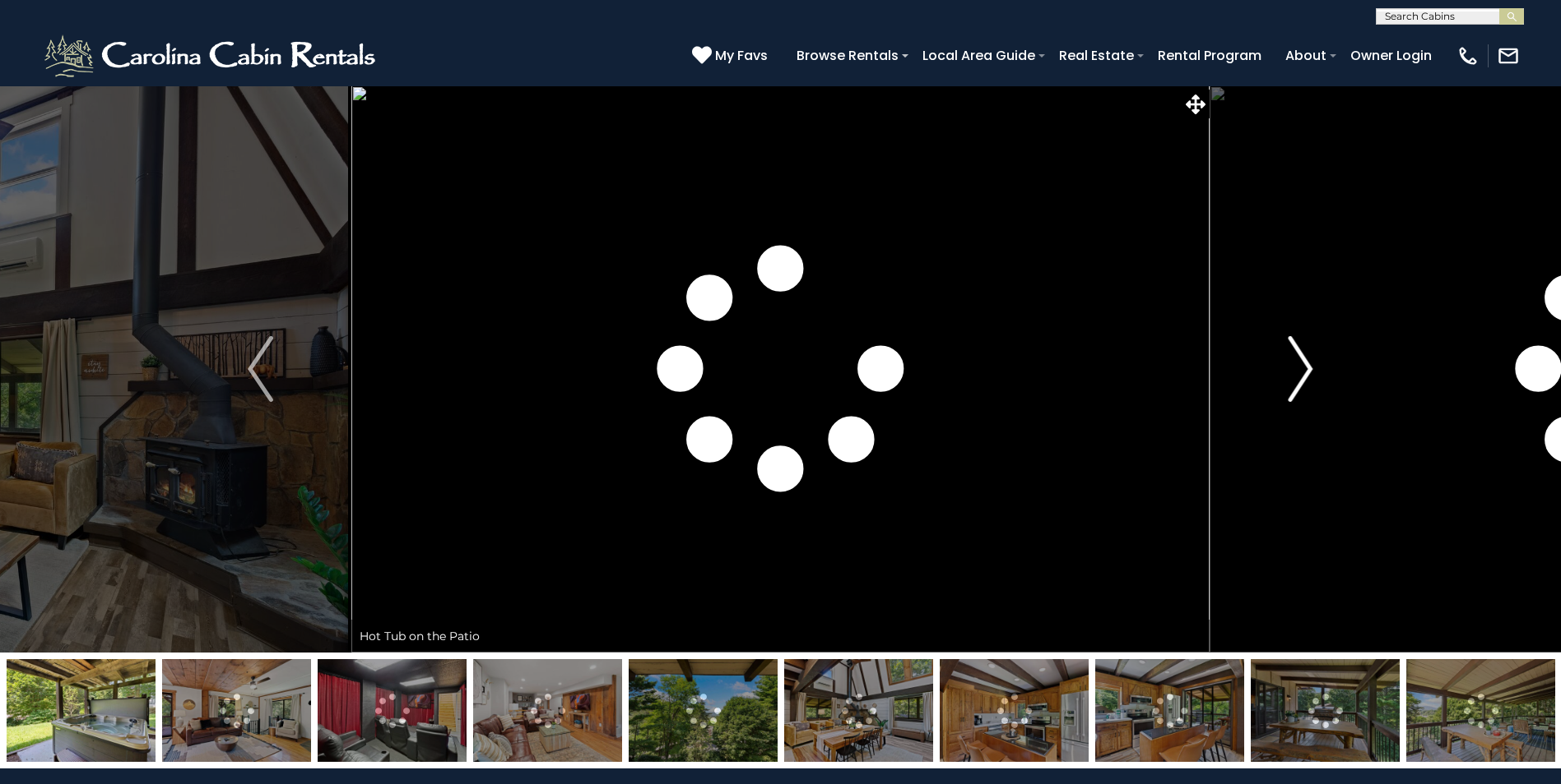
click at [1319, 358] on button "Next" at bounding box center [1301, 370] width 181 height 568
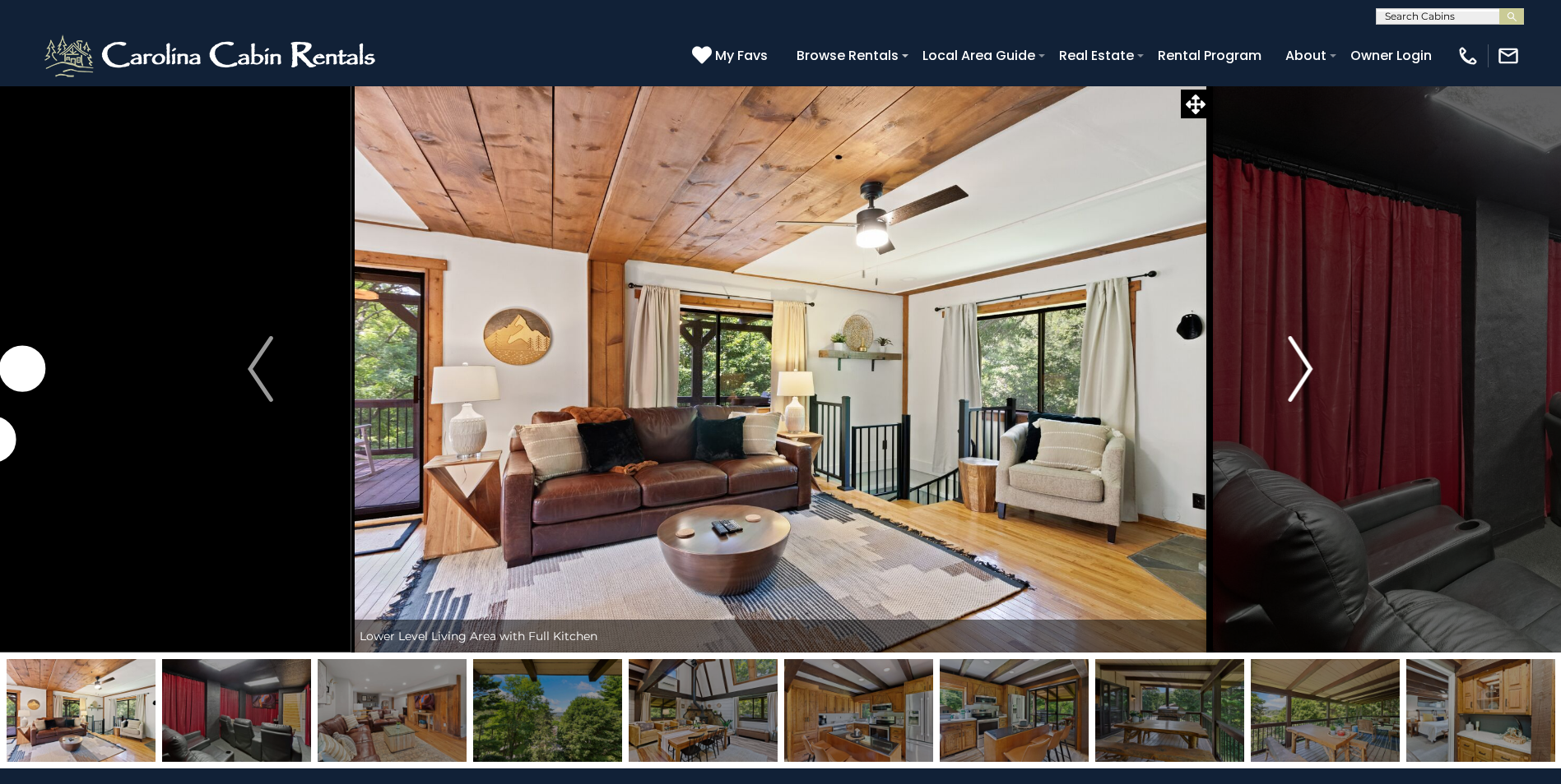
click at [1319, 358] on button "Next" at bounding box center [1301, 370] width 181 height 568
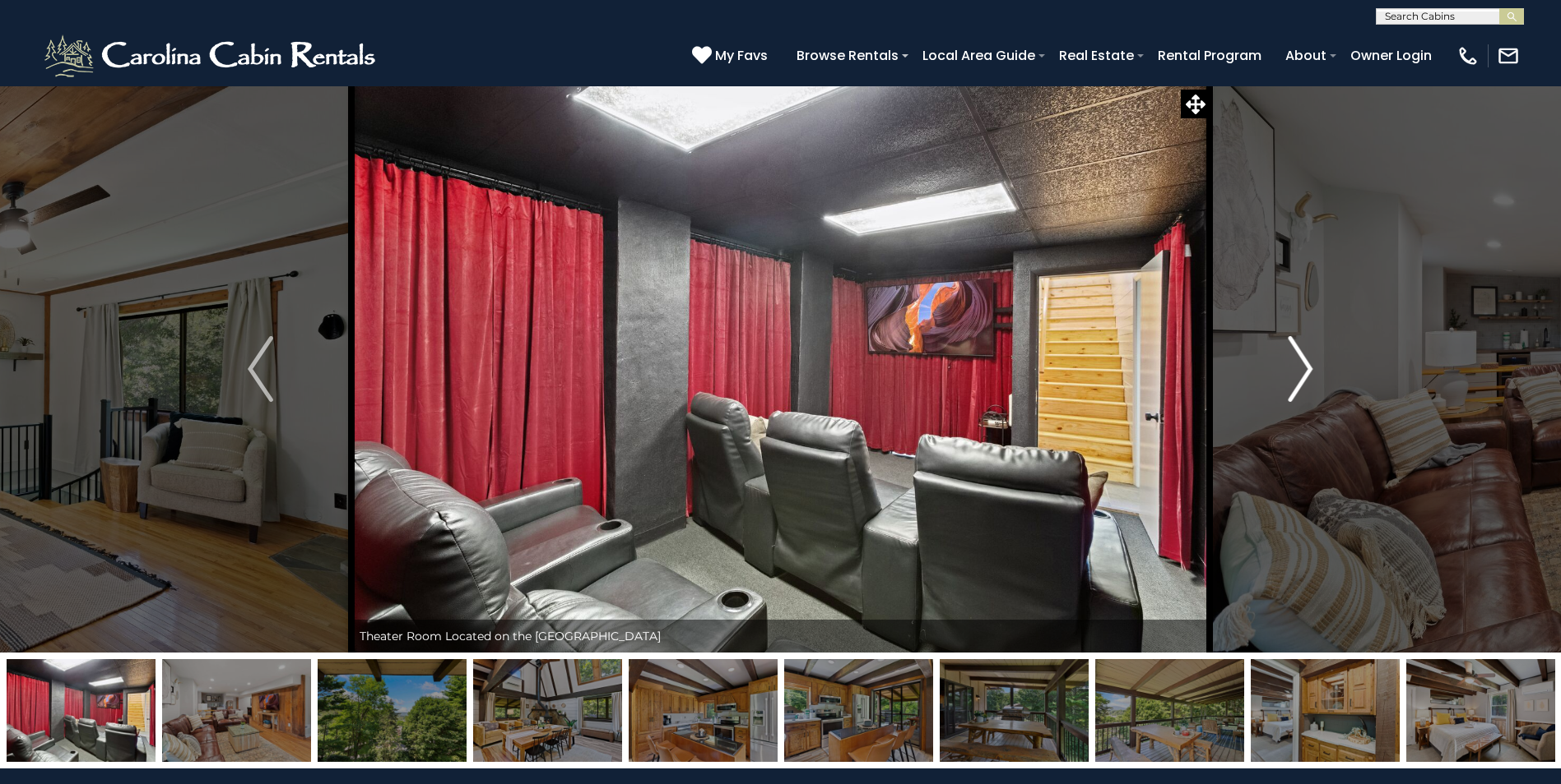
click at [1319, 358] on button "Next" at bounding box center [1301, 370] width 181 height 568
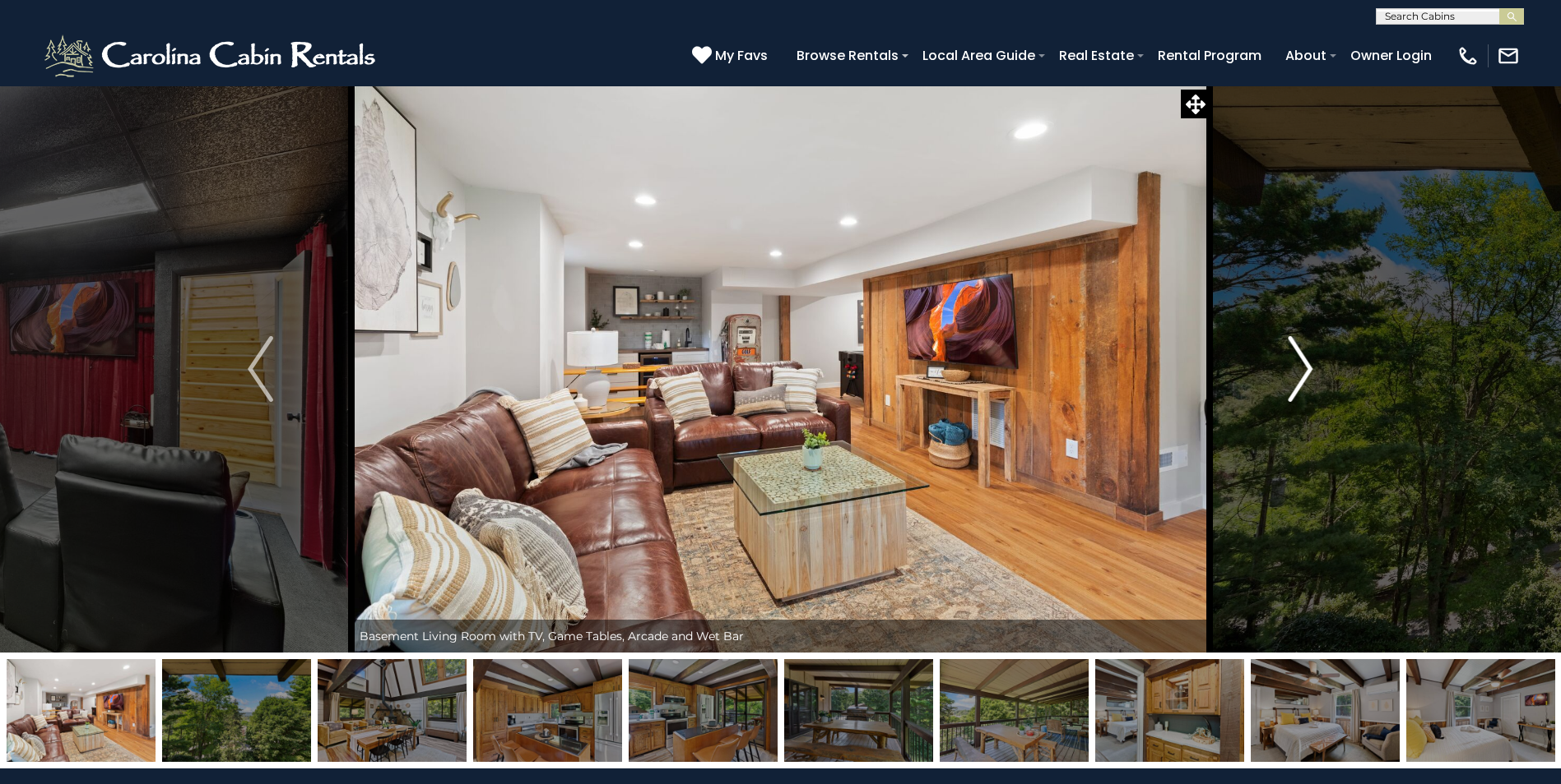
click at [1319, 358] on button "Next" at bounding box center [1301, 370] width 181 height 568
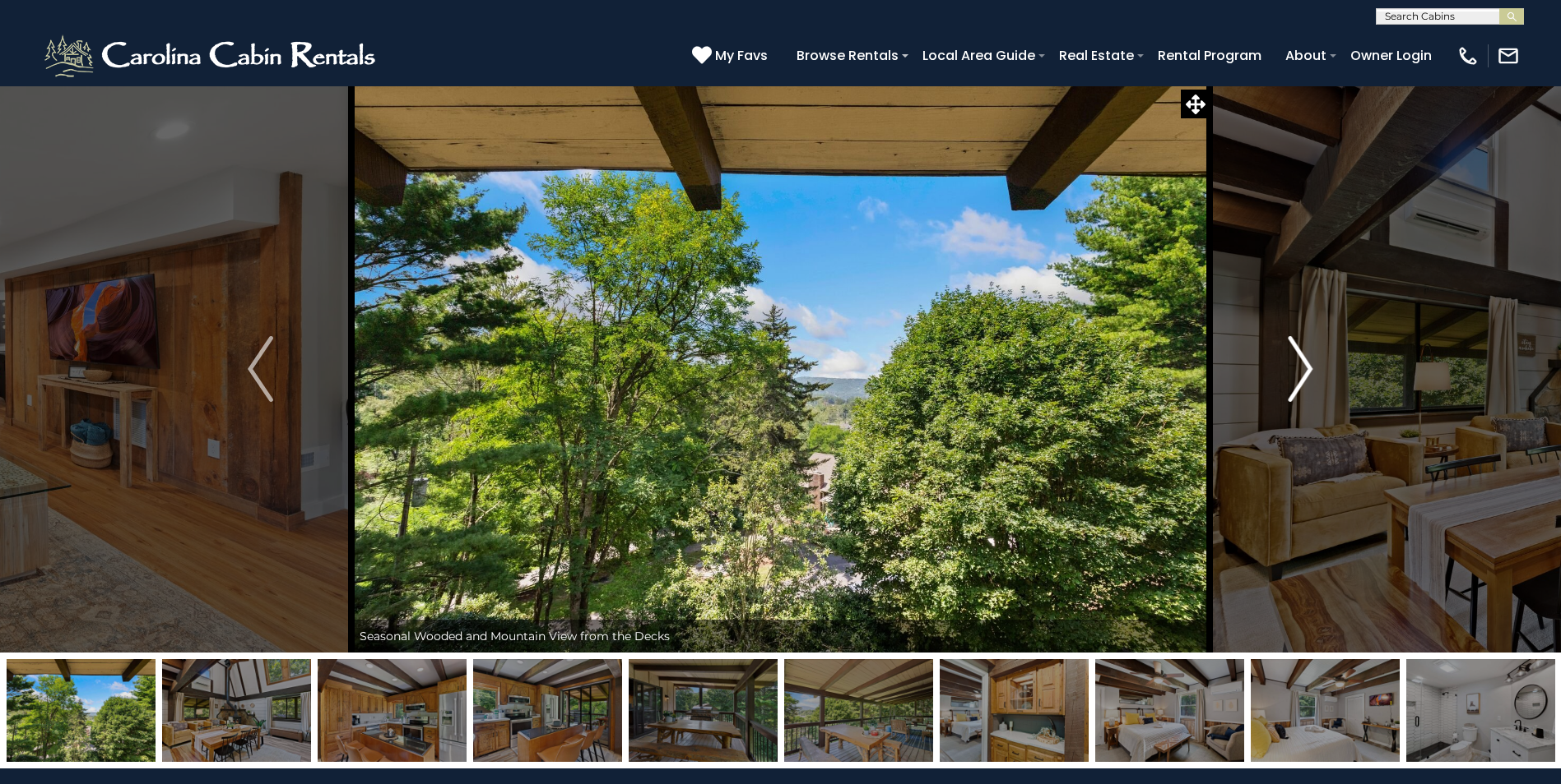
click at [1319, 358] on button "Next" at bounding box center [1301, 370] width 181 height 568
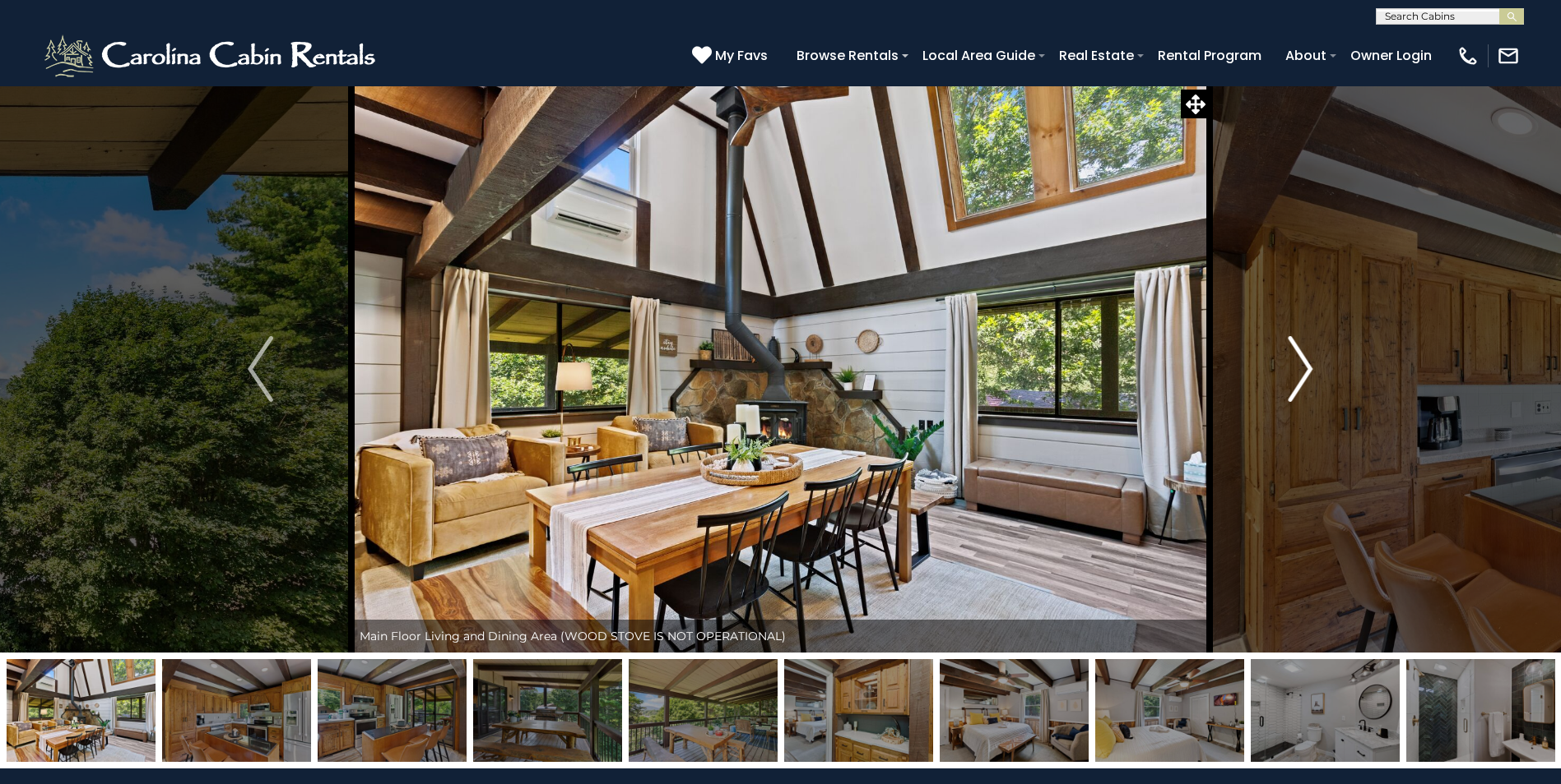
click at [1319, 358] on button "Next" at bounding box center [1301, 370] width 181 height 568
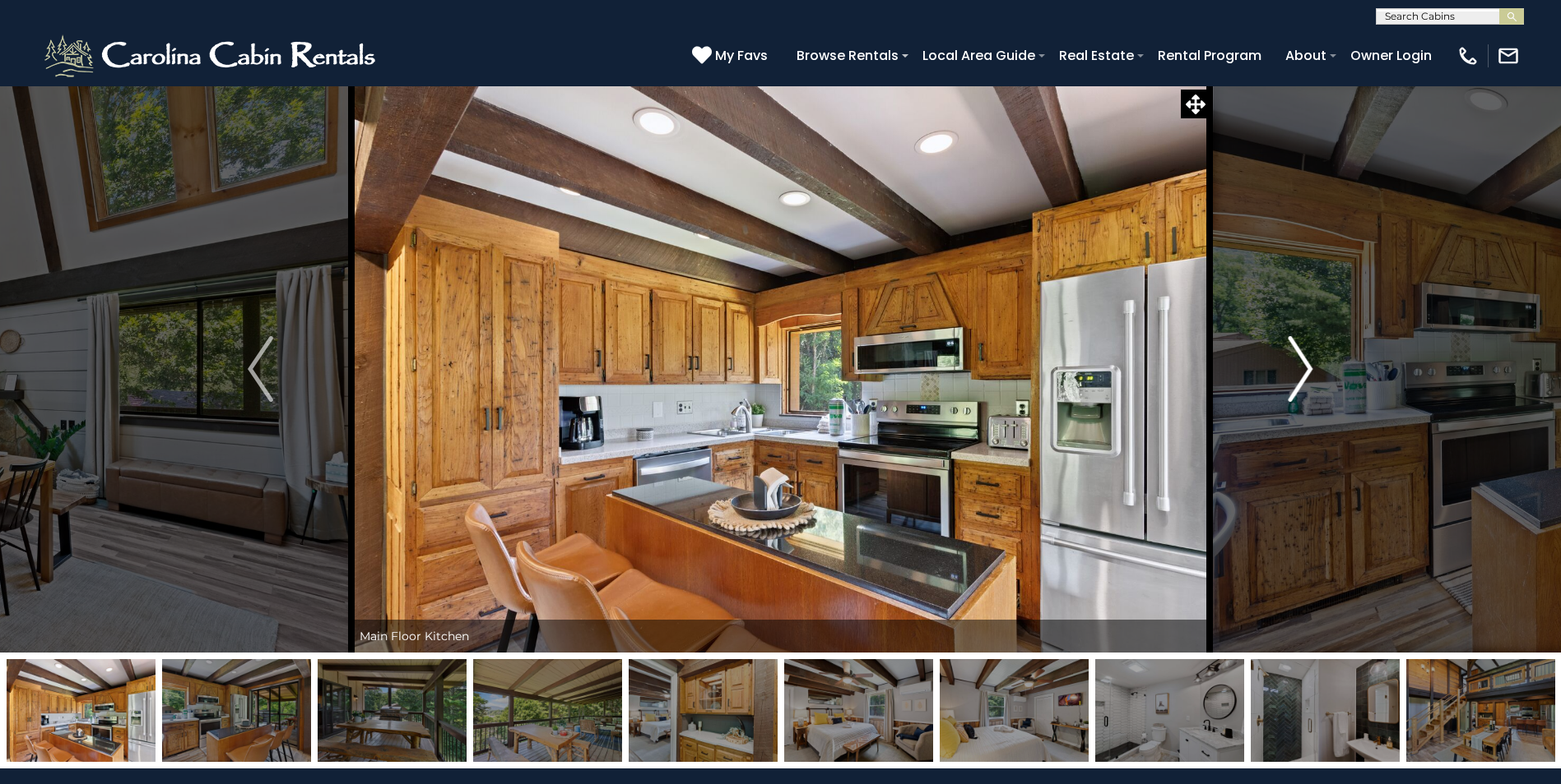
click at [1319, 358] on button "Next" at bounding box center [1301, 370] width 181 height 568
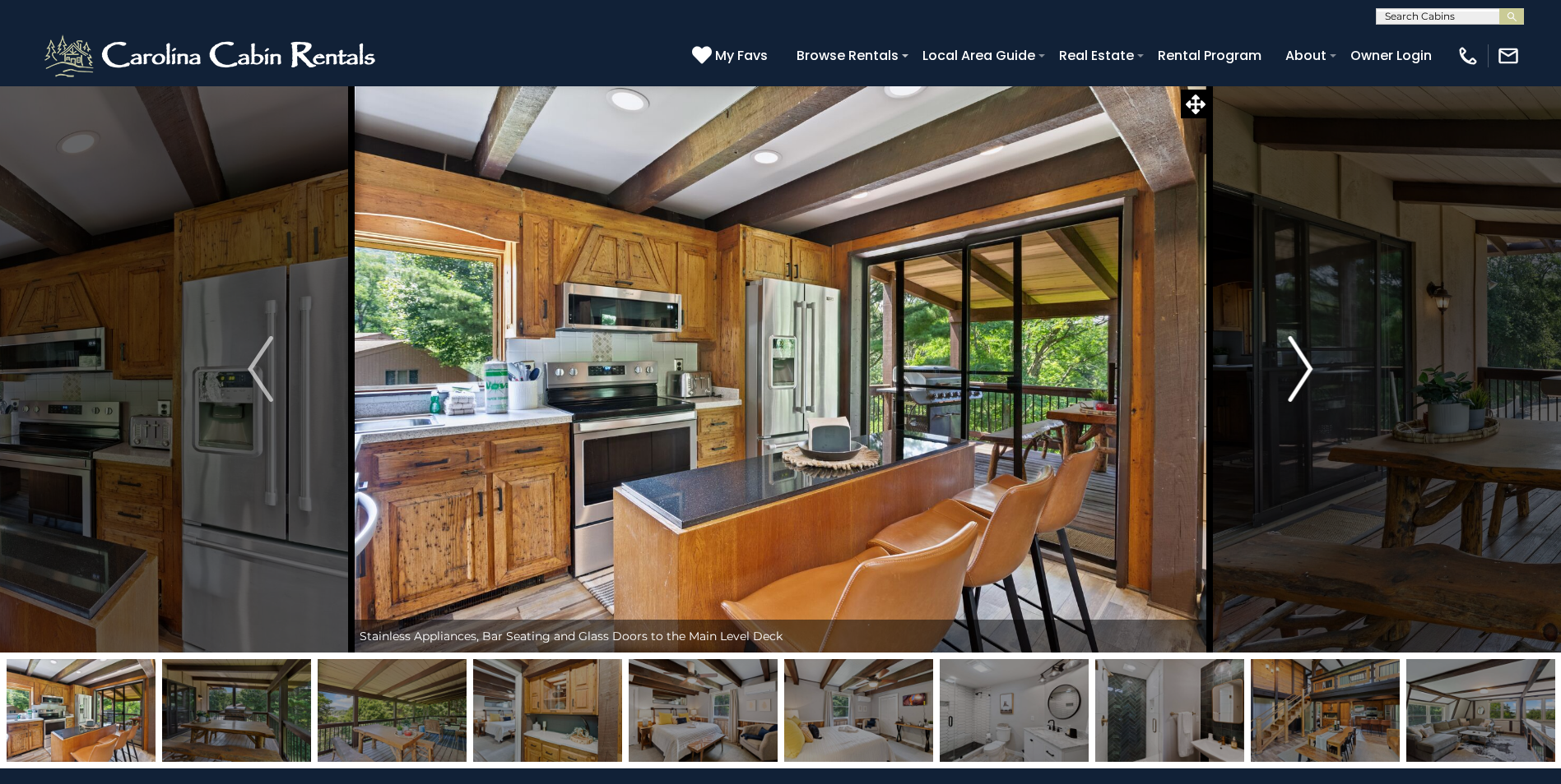
click at [1319, 358] on button "Next" at bounding box center [1301, 370] width 181 height 568
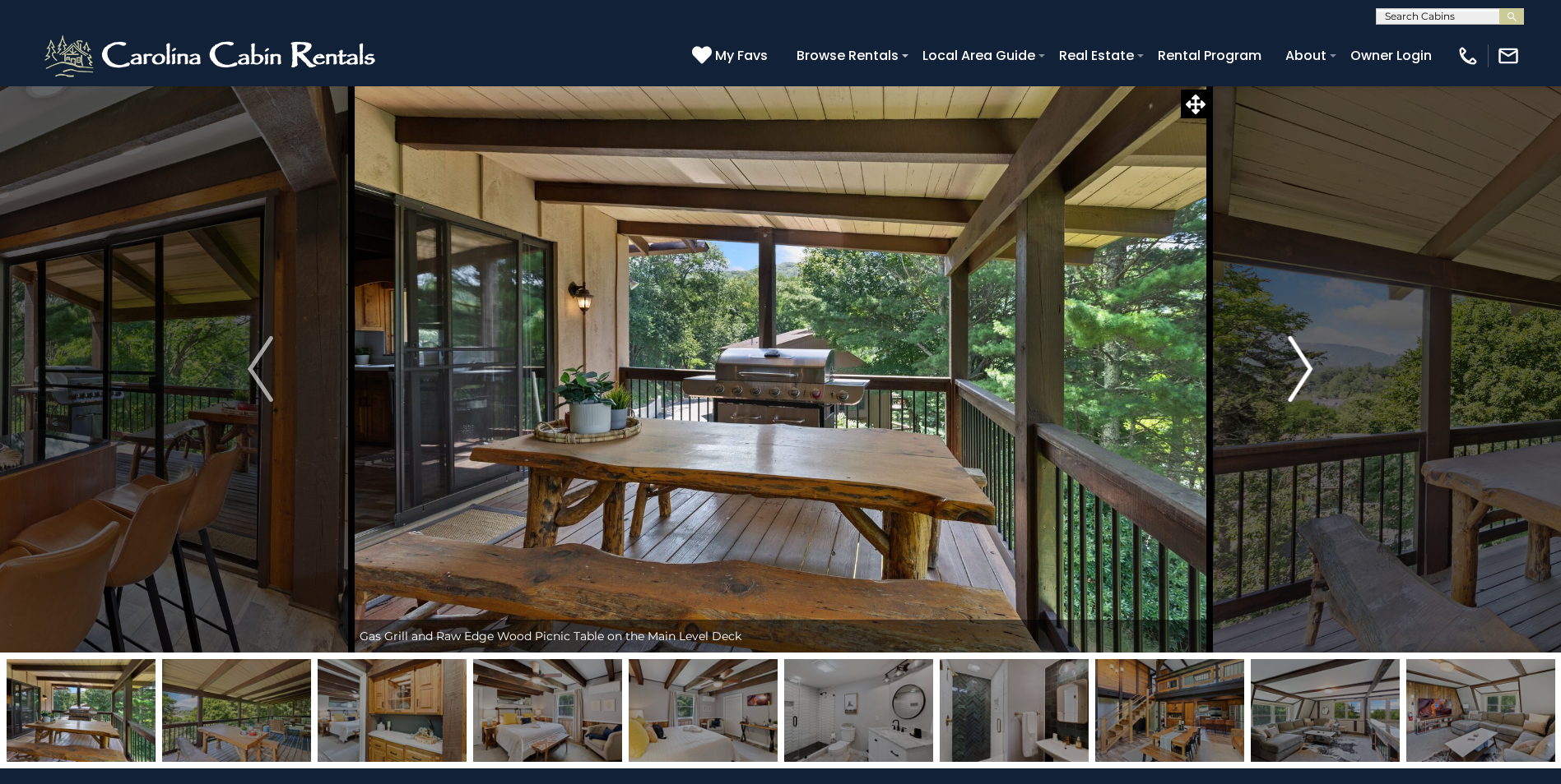
click at [1319, 358] on button "Next" at bounding box center [1301, 370] width 181 height 568
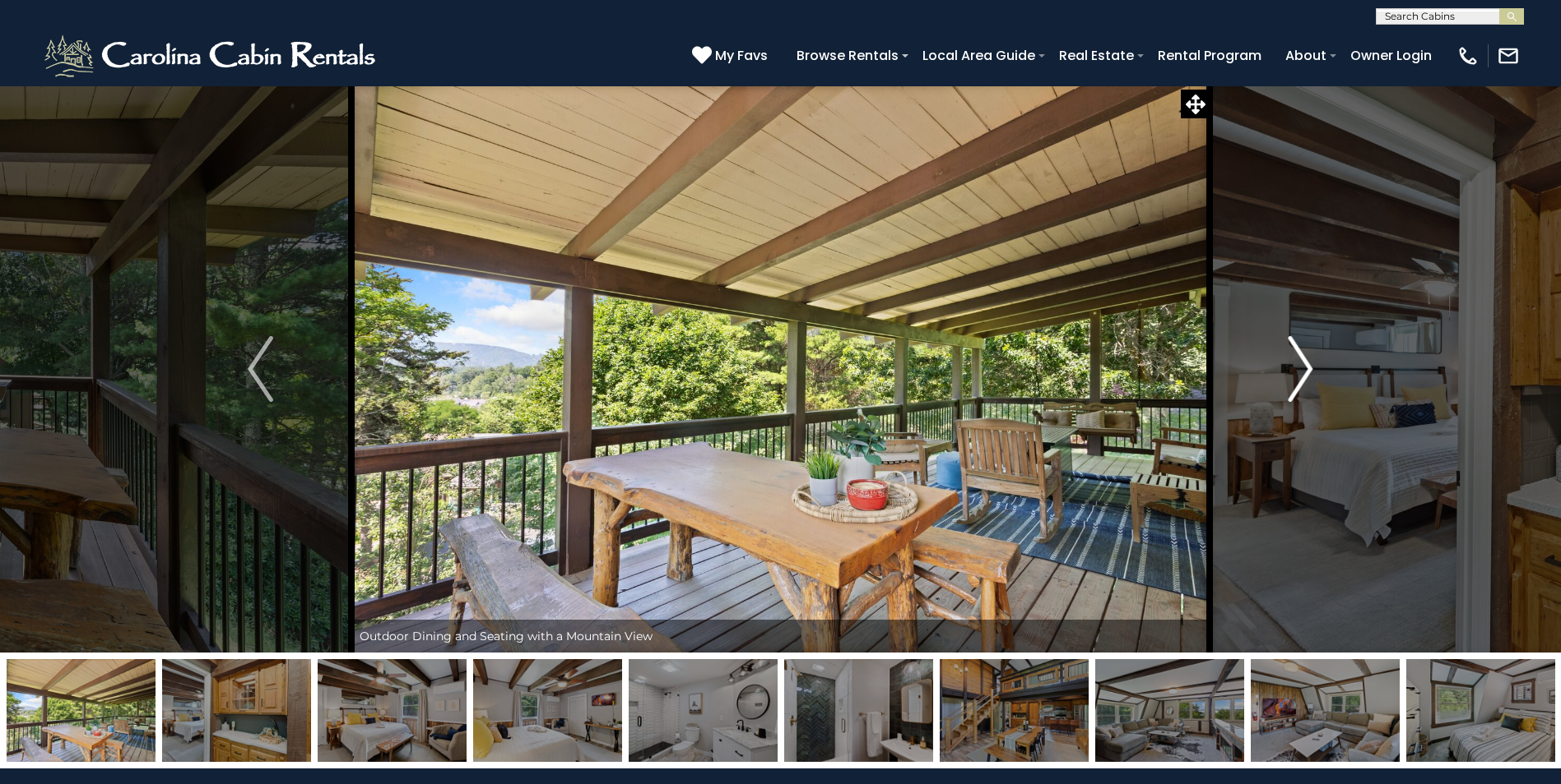
click at [1319, 358] on button "Next" at bounding box center [1301, 370] width 181 height 568
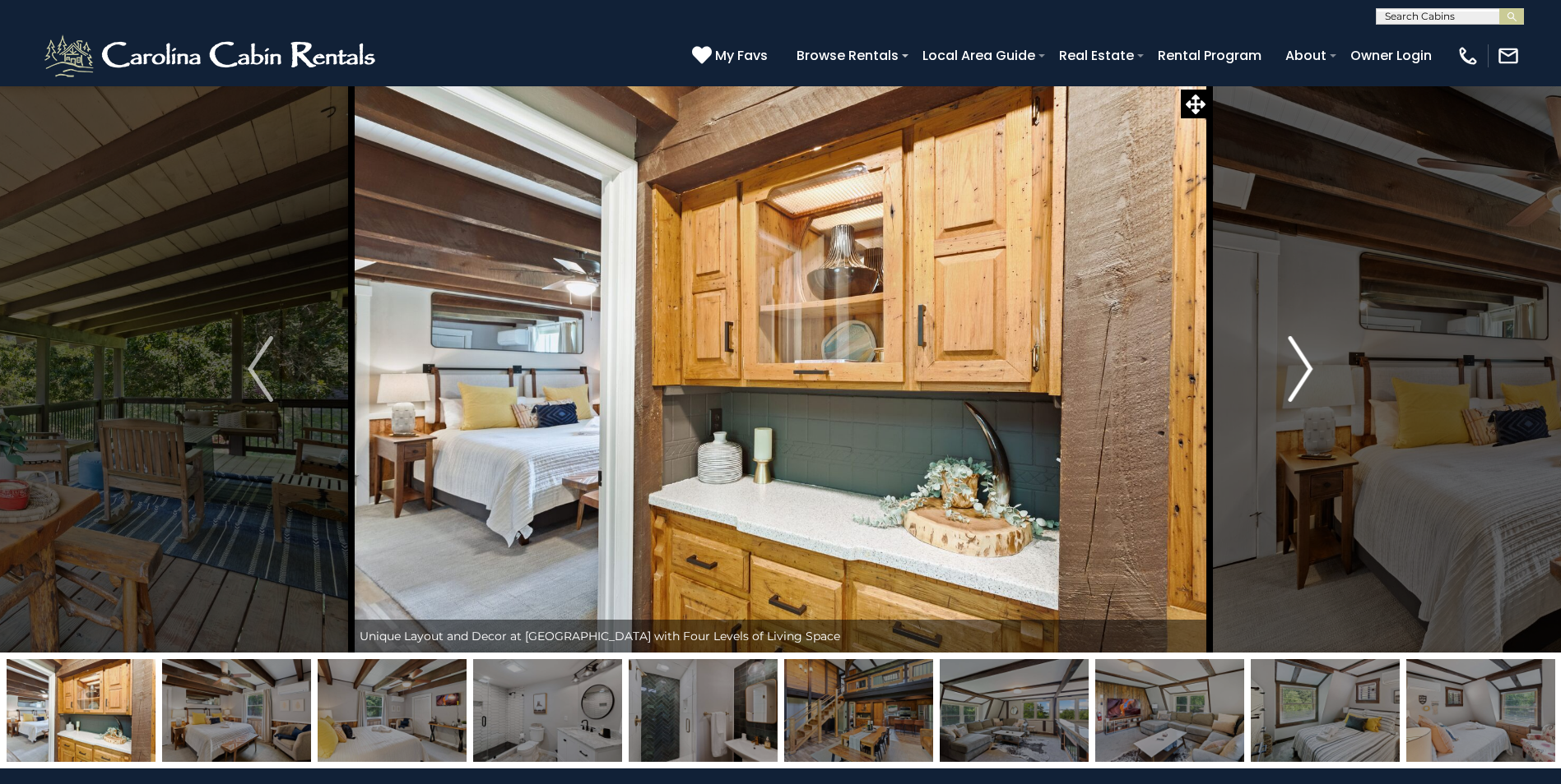
click at [1319, 358] on button "Next" at bounding box center [1301, 370] width 181 height 568
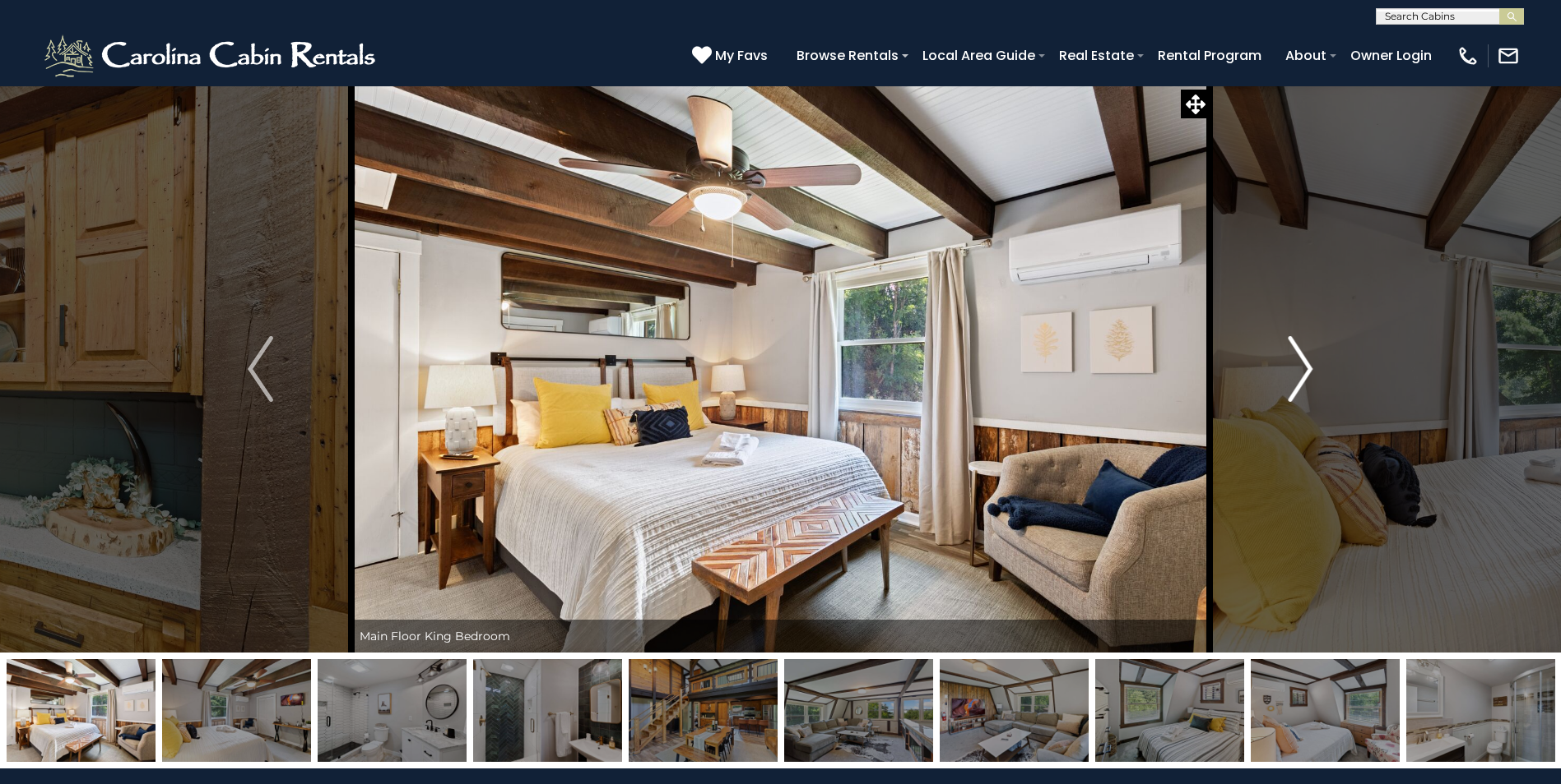
click at [1319, 358] on button "Next" at bounding box center [1301, 370] width 181 height 568
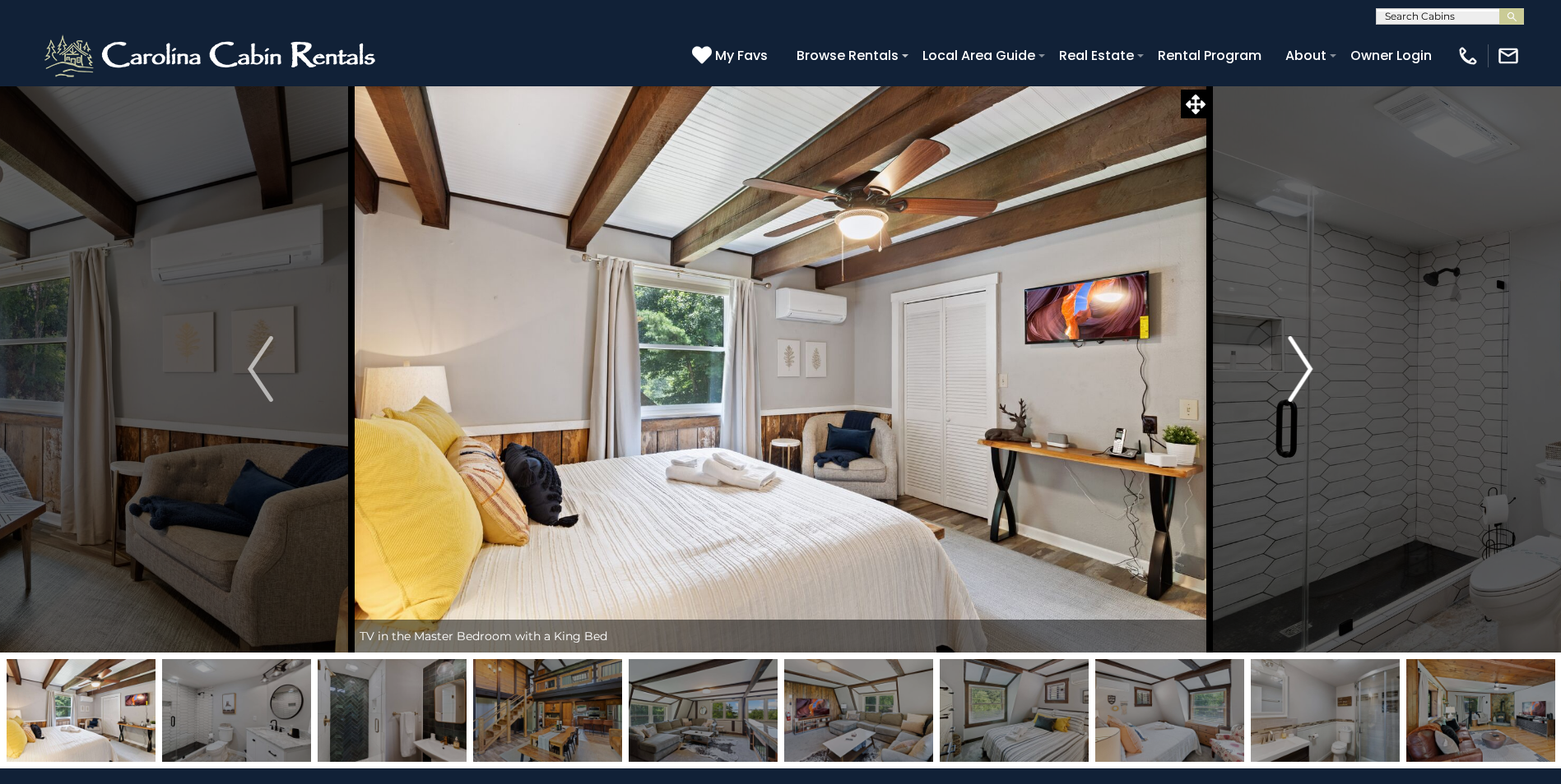
click at [1319, 358] on button "Next" at bounding box center [1301, 370] width 181 height 568
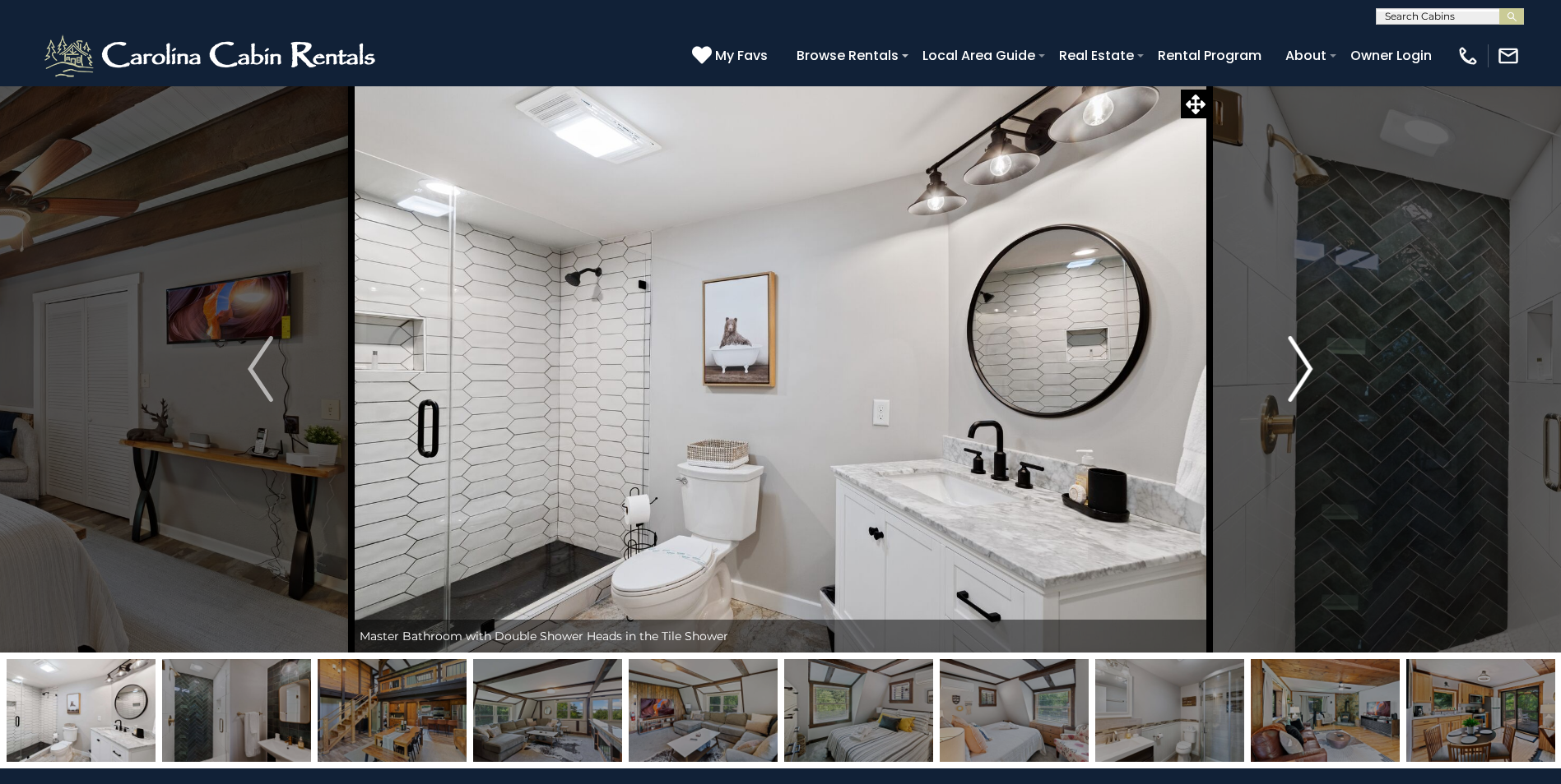
click at [1319, 358] on button "Next" at bounding box center [1301, 370] width 181 height 568
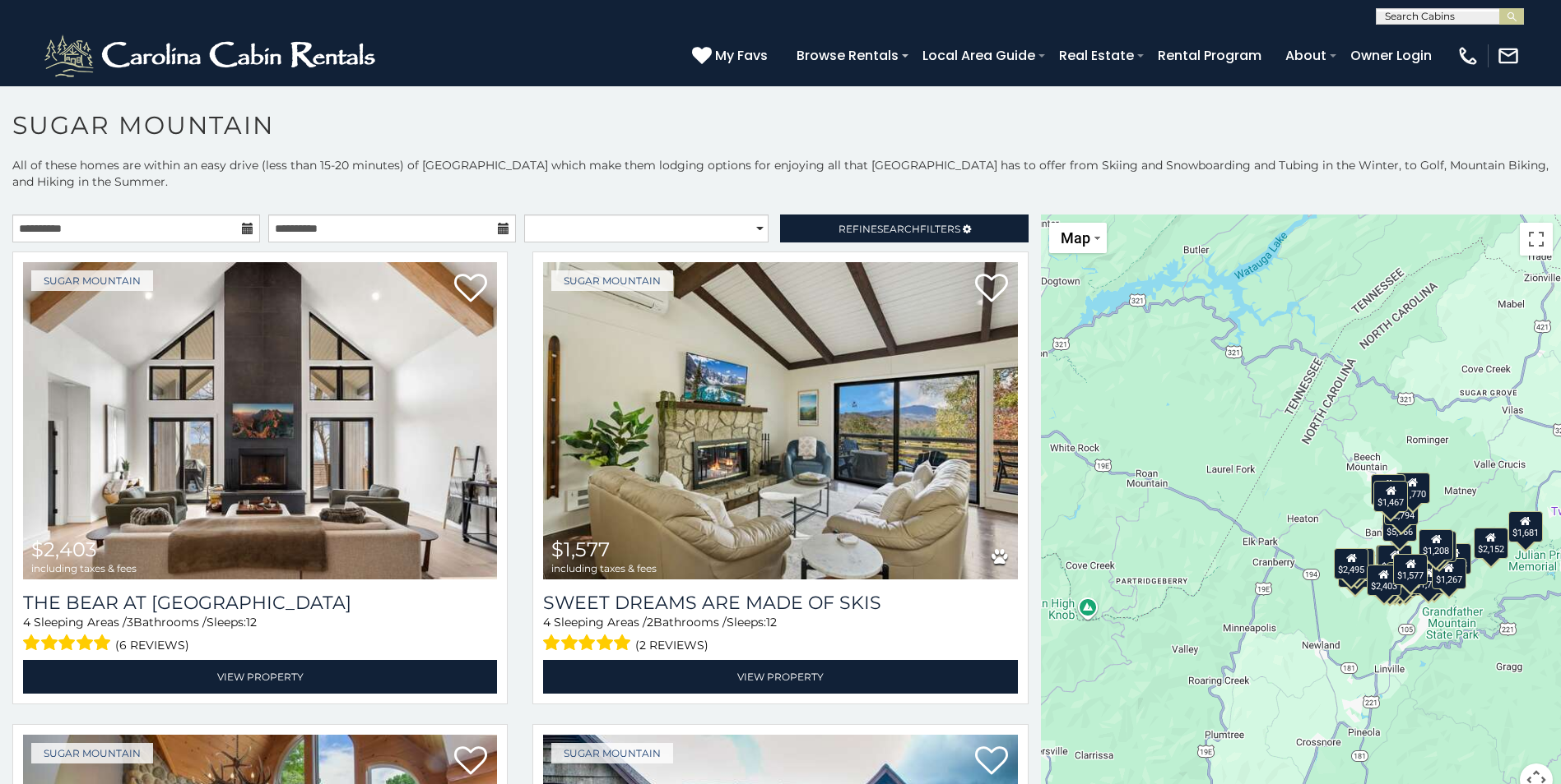
scroll to position [9, 0]
